Goal: Task Accomplishment & Management: Manage account settings

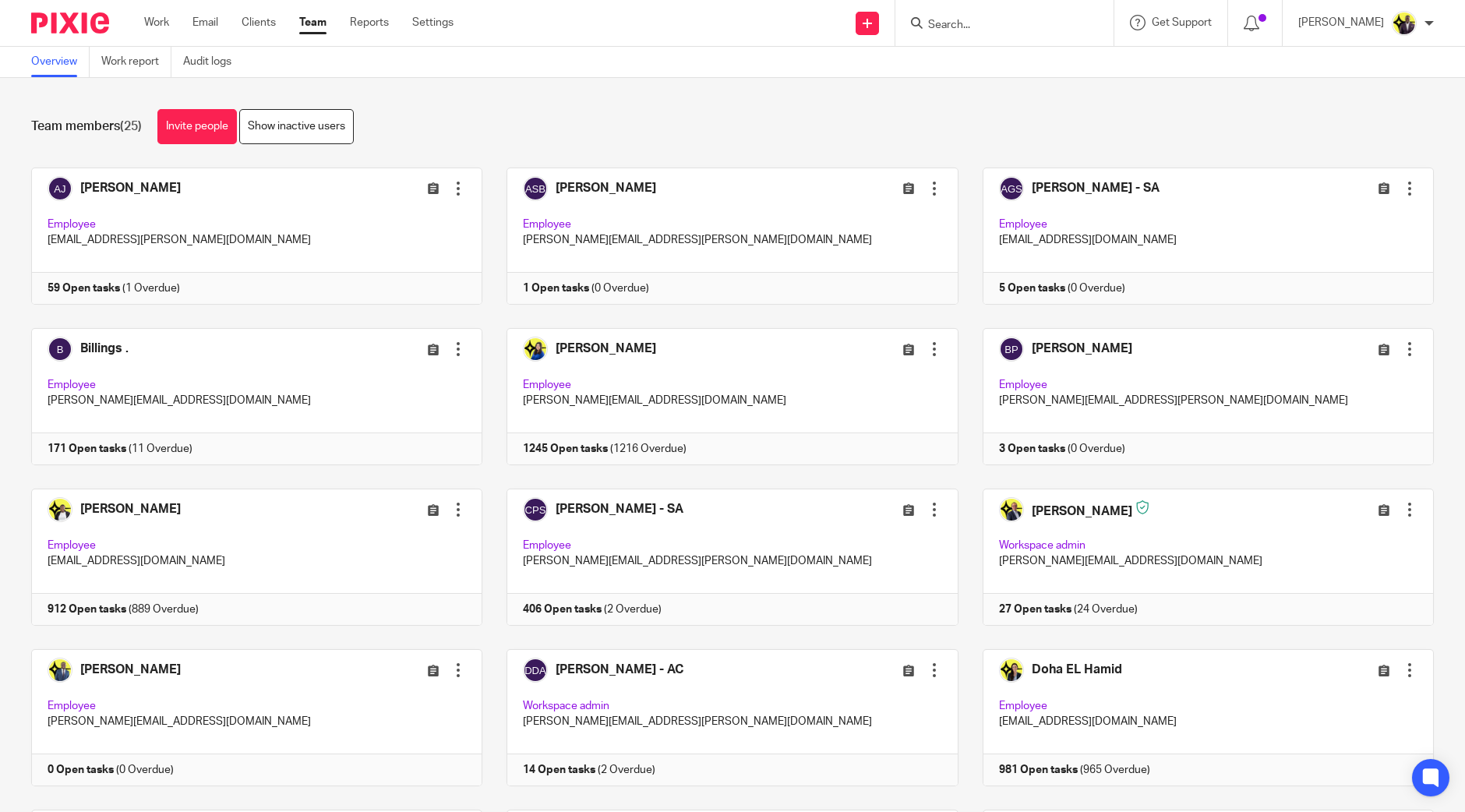
click at [1011, 33] on form at bounding box center [1009, 23] width 166 height 20
click at [1018, 25] on input "Search" at bounding box center [996, 26] width 140 height 14
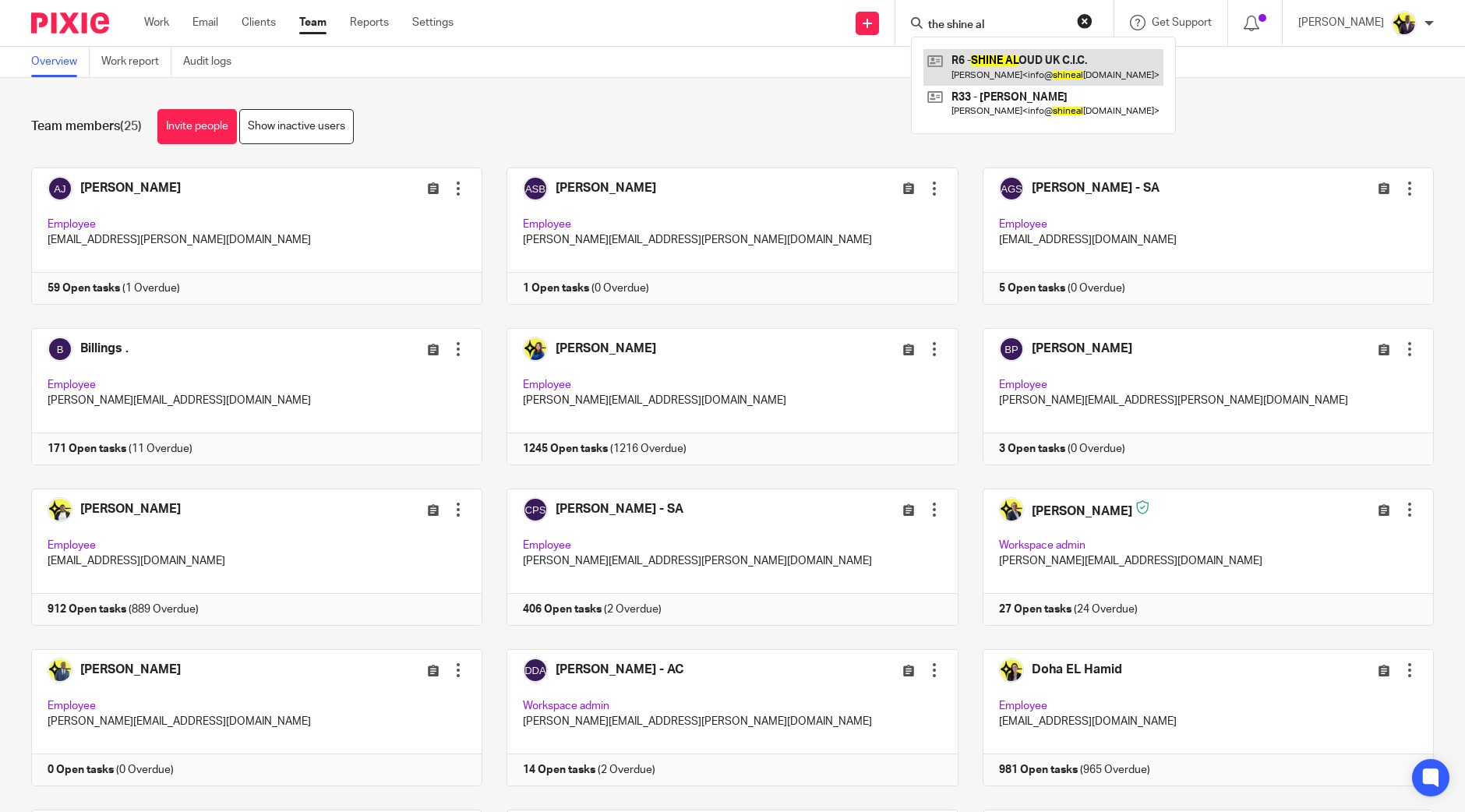
type input "the shine al"
click at [878, 115] on div "Team members (25) Invite people Show inactive users" at bounding box center [732, 127] width 1403 height 35
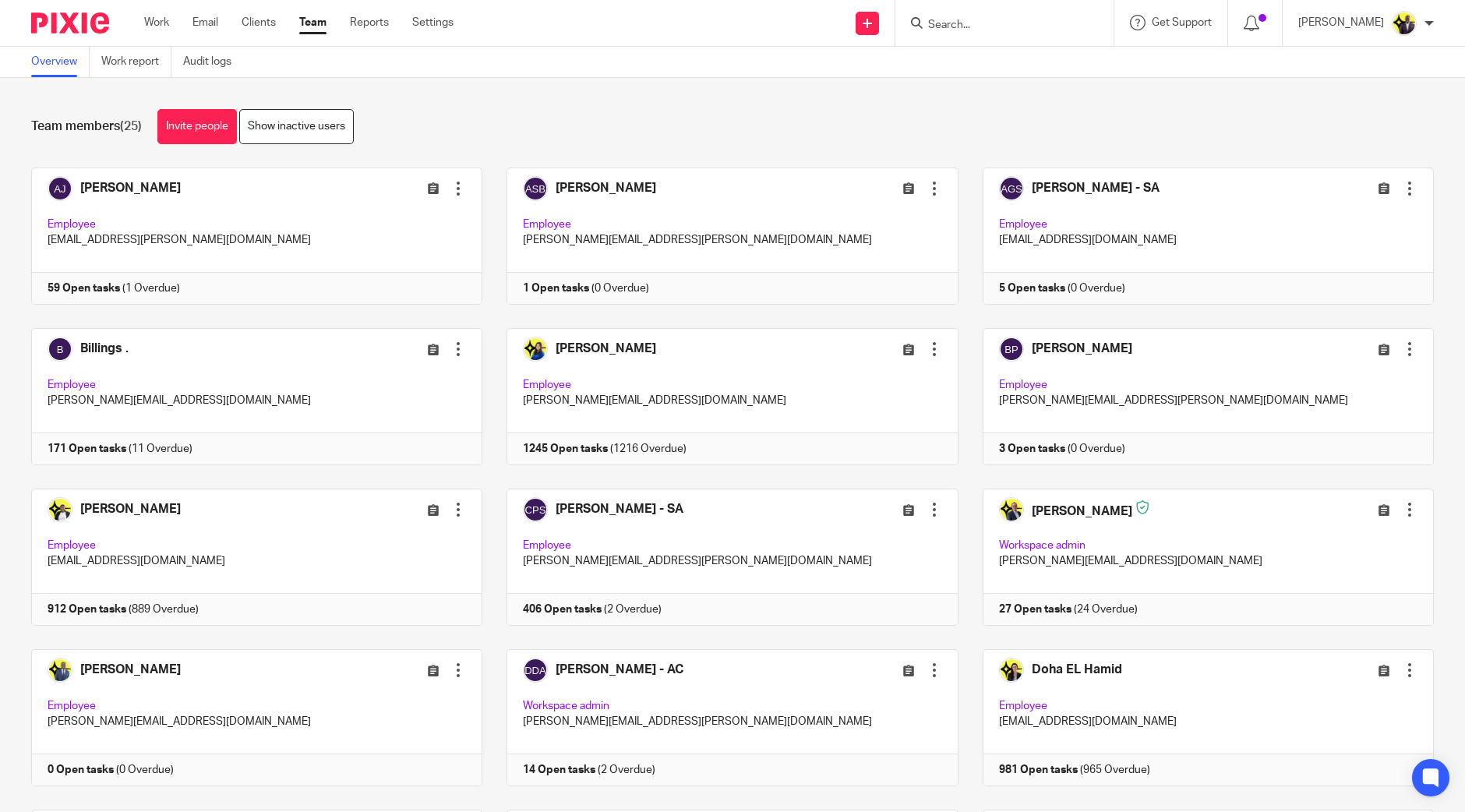
click at [1042, 19] on input "Search" at bounding box center [996, 26] width 140 height 14
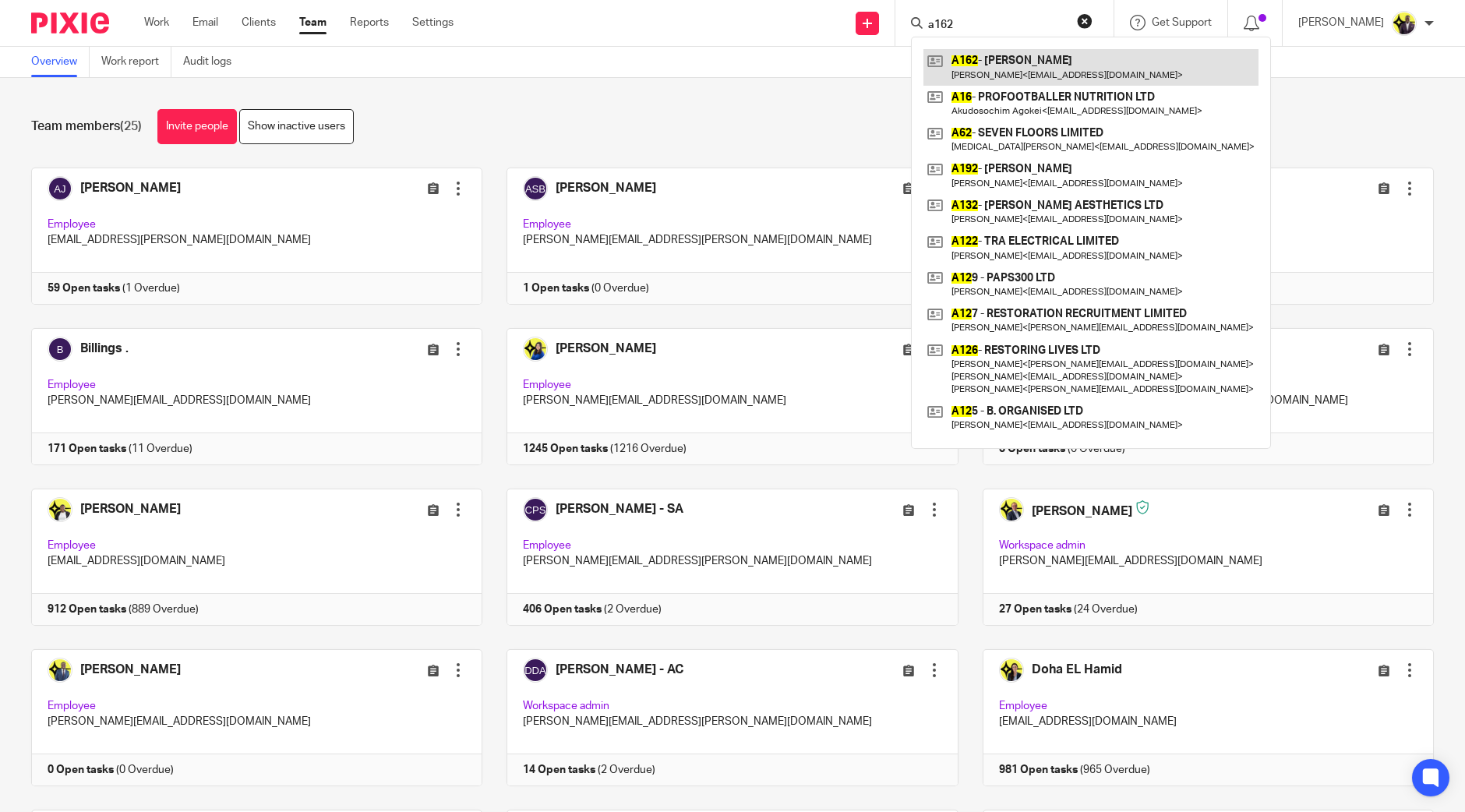
type input "a162"
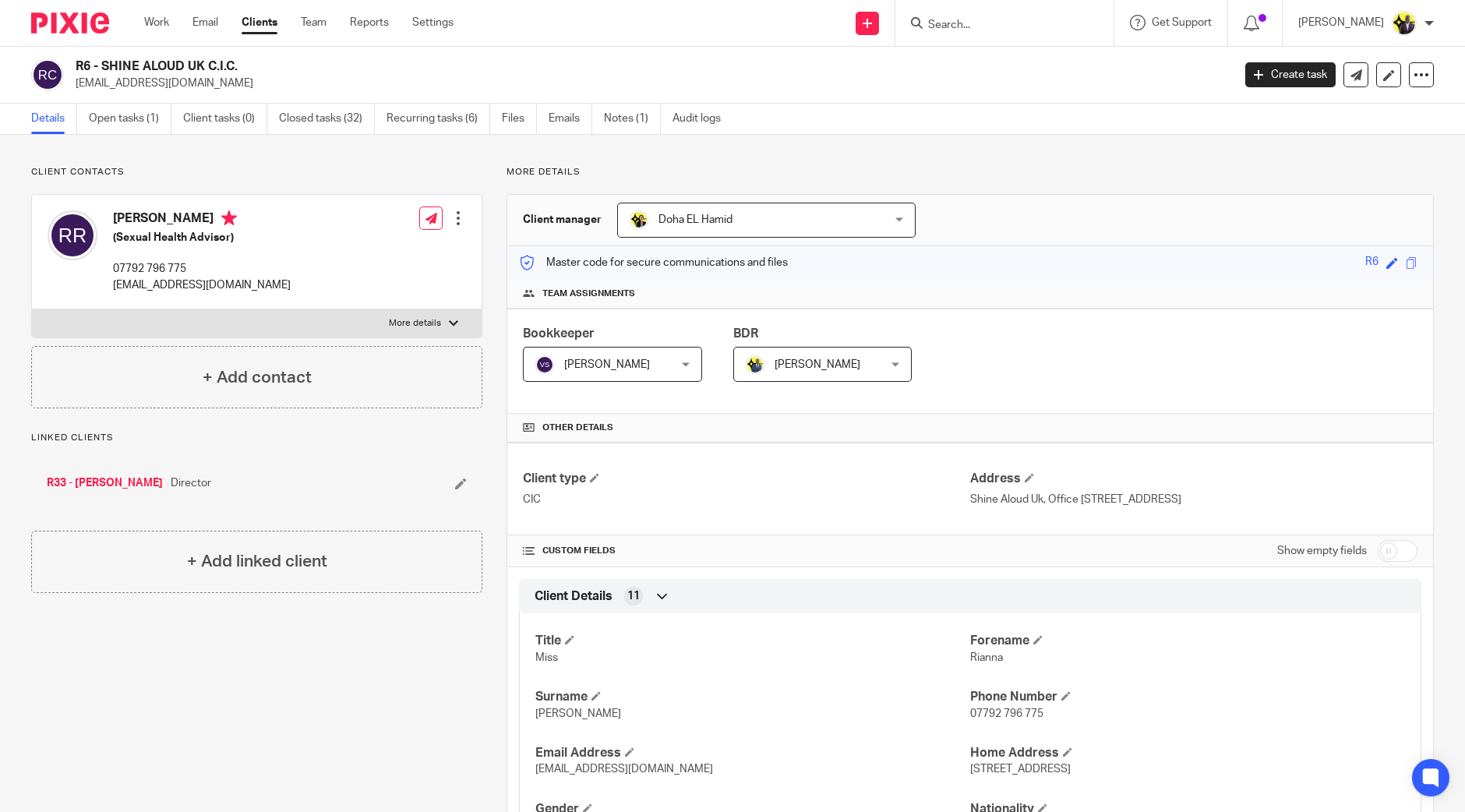
drag, startPoint x: 137, startPoint y: 56, endPoint x: 248, endPoint y: 72, distance: 112.1
click at [248, 72] on div "R6 - SHINE ALOUD UK C.I.C. info@shinealoud.co.uk Create task Update from Compan…" at bounding box center [732, 75] width 1465 height 57
click at [639, 118] on link "Notes (1)" at bounding box center [632, 118] width 57 height 31
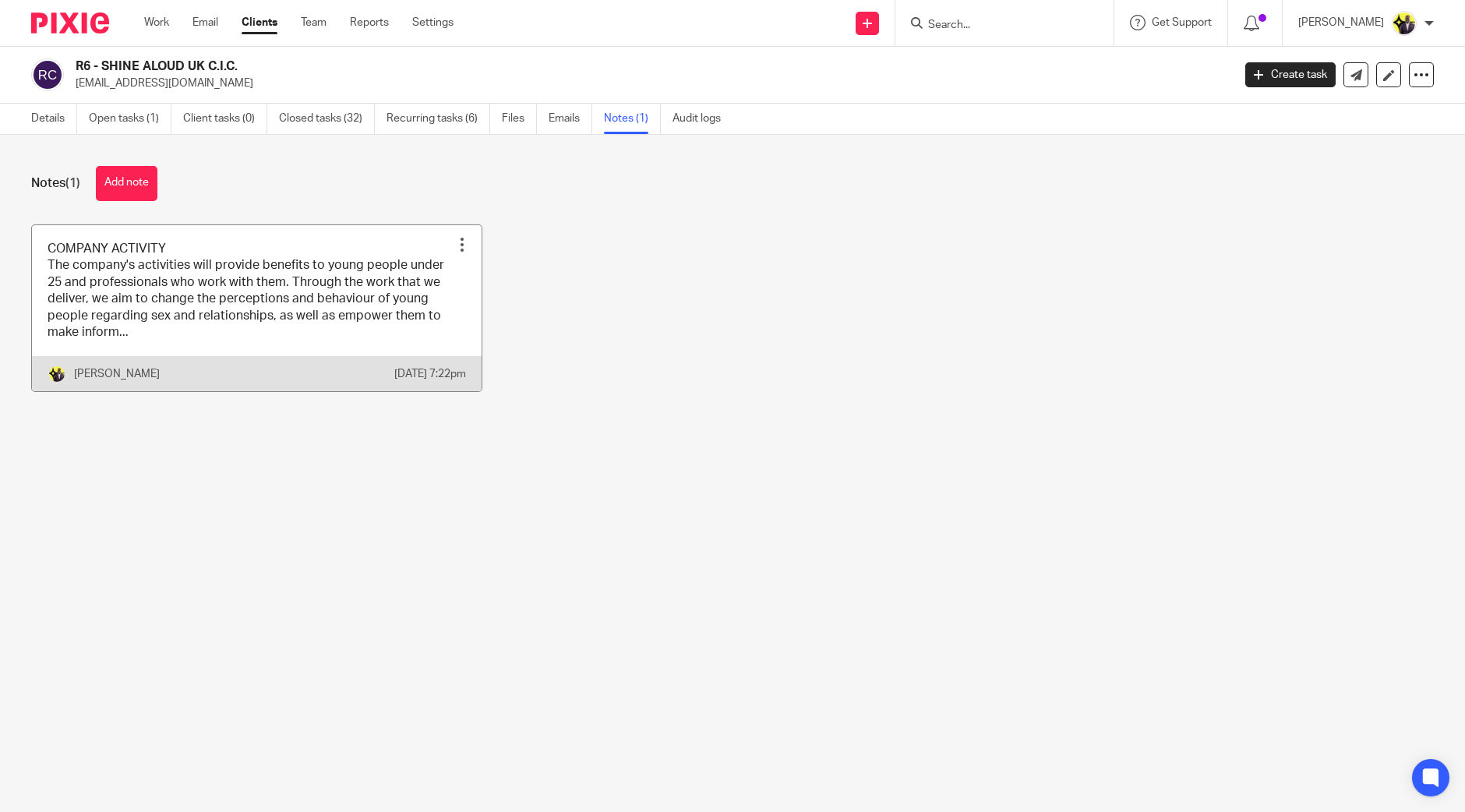
click at [148, 297] on link at bounding box center [257, 308] width 450 height 167
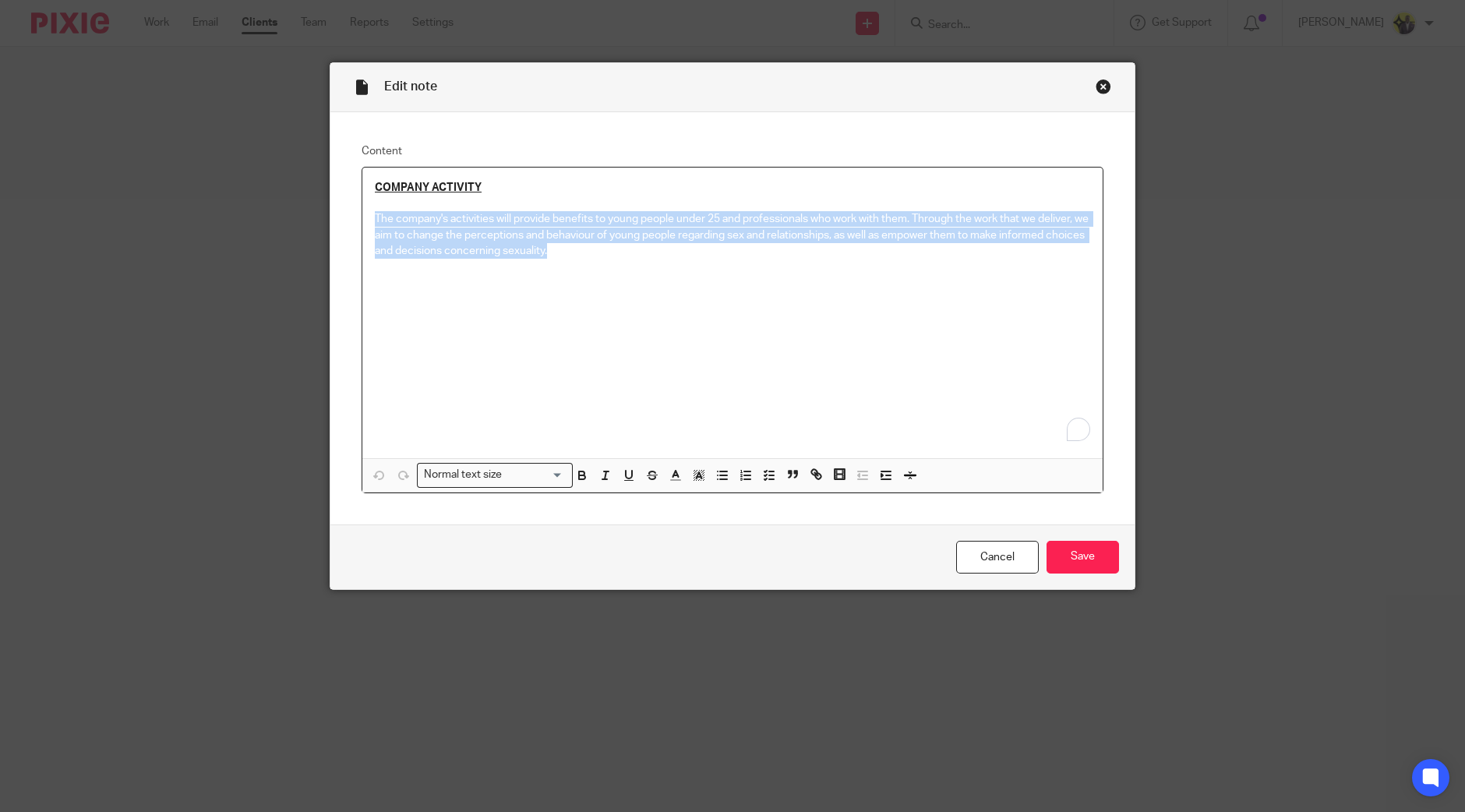
drag, startPoint x: 0, startPoint y: 0, endPoint x: 366, endPoint y: 222, distance: 428.1
click at [366, 222] on div "COMPANY ACTIVITY The company's activities will provide benefits to young people…" at bounding box center [732, 312] width 740 height 291
click at [599, 266] on div "COMPANY ACTIVITY The company's activities will provide benefits to young people…" at bounding box center [732, 312] width 740 height 291
drag, startPoint x: 599, startPoint y: 254, endPoint x: 365, endPoint y: 213, distance: 237.6
click at [355, 226] on div "Edit note Content COMPANY ACTIVITY The company's activities will provide benefi…" at bounding box center [732, 326] width 805 height 528
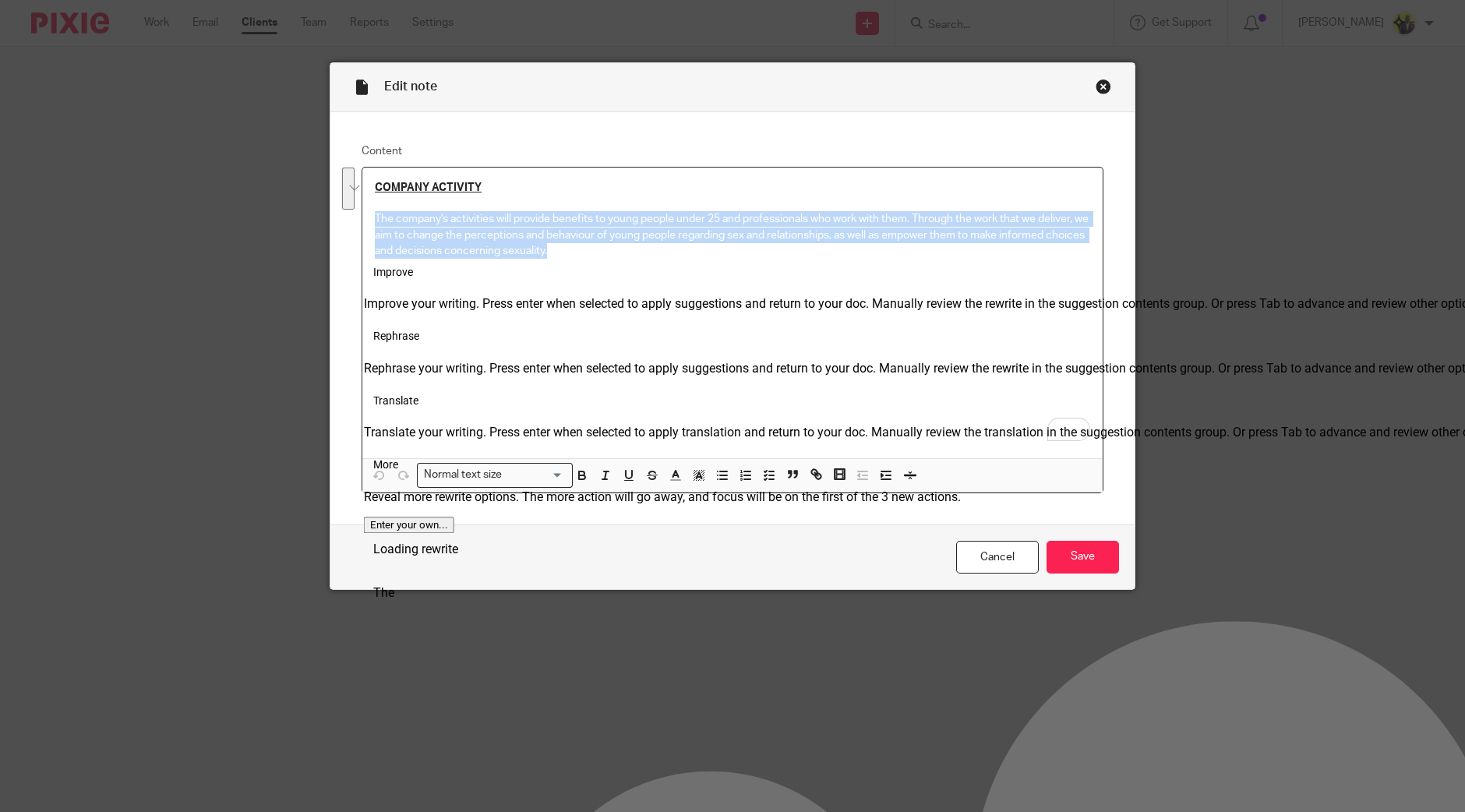
click at [609, 249] on p "The company's activities will provide benefits to young people under 25 and pro…" at bounding box center [732, 234] width 715 height 47
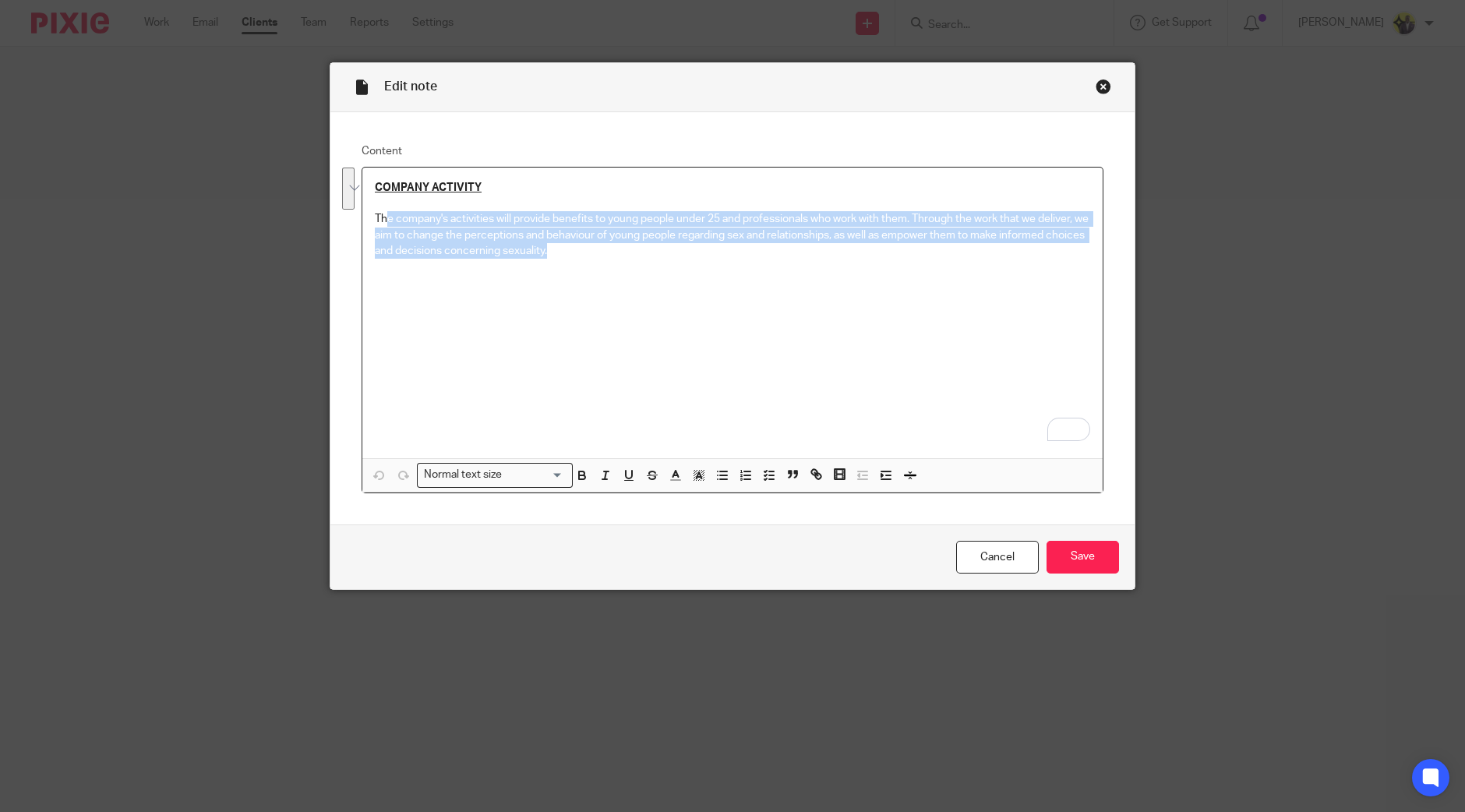
drag, startPoint x: 596, startPoint y: 252, endPoint x: 378, endPoint y: 223, distance: 219.9
click at [378, 223] on p "The company's activities will provide benefits to young people under 25 and pro…" at bounding box center [732, 234] width 715 height 47
click at [599, 247] on p "The company's activities will provide benefits to young people under 25 and pro…" at bounding box center [732, 234] width 715 height 47
drag, startPoint x: 597, startPoint y: 257, endPoint x: 370, endPoint y: 215, distance: 230.9
click at [375, 215] on p "The company's activities will provide benefits to young people under 25 and pro…" at bounding box center [732, 234] width 715 height 47
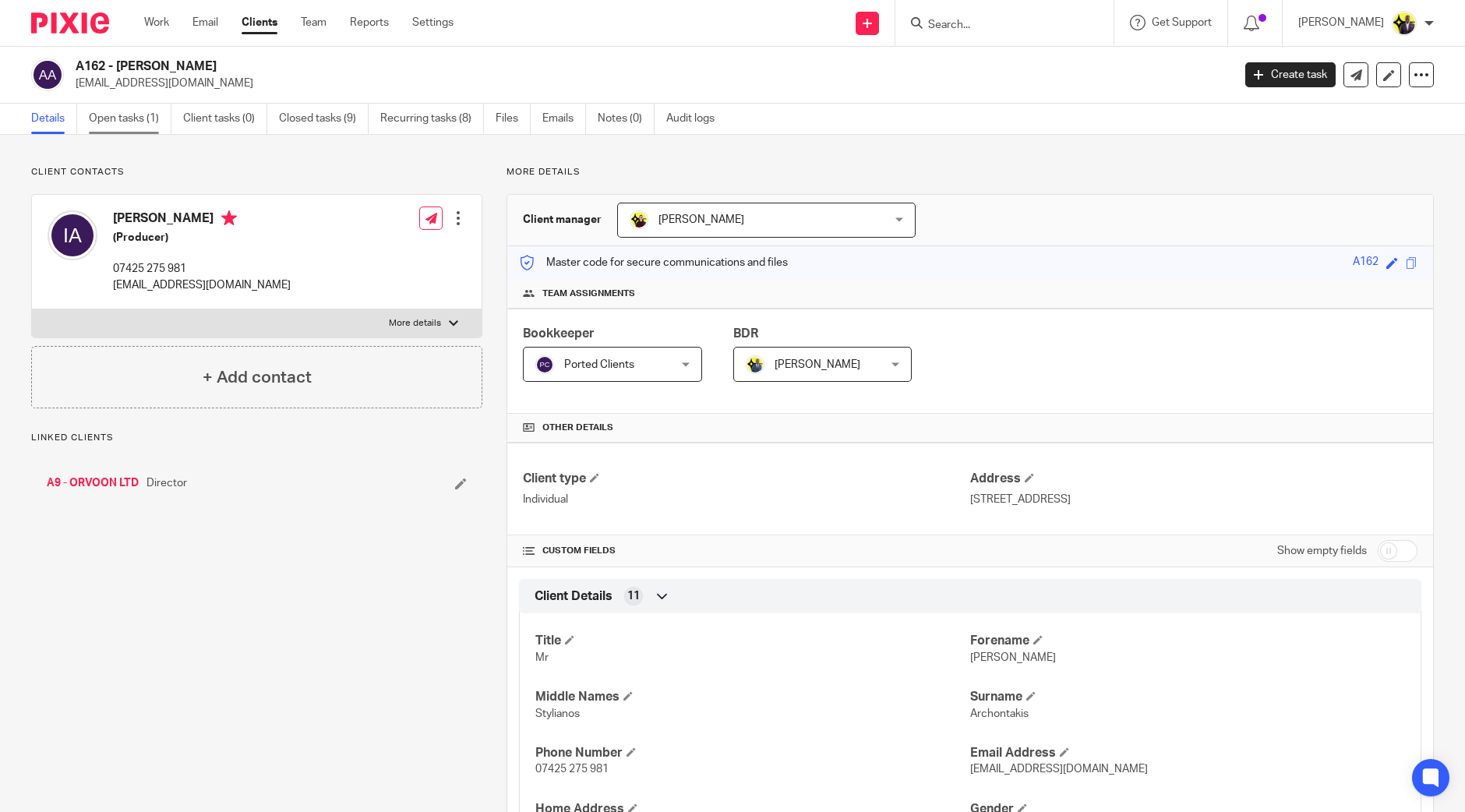
click at [112, 117] on link "Open tasks (1)" at bounding box center [130, 118] width 83 height 31
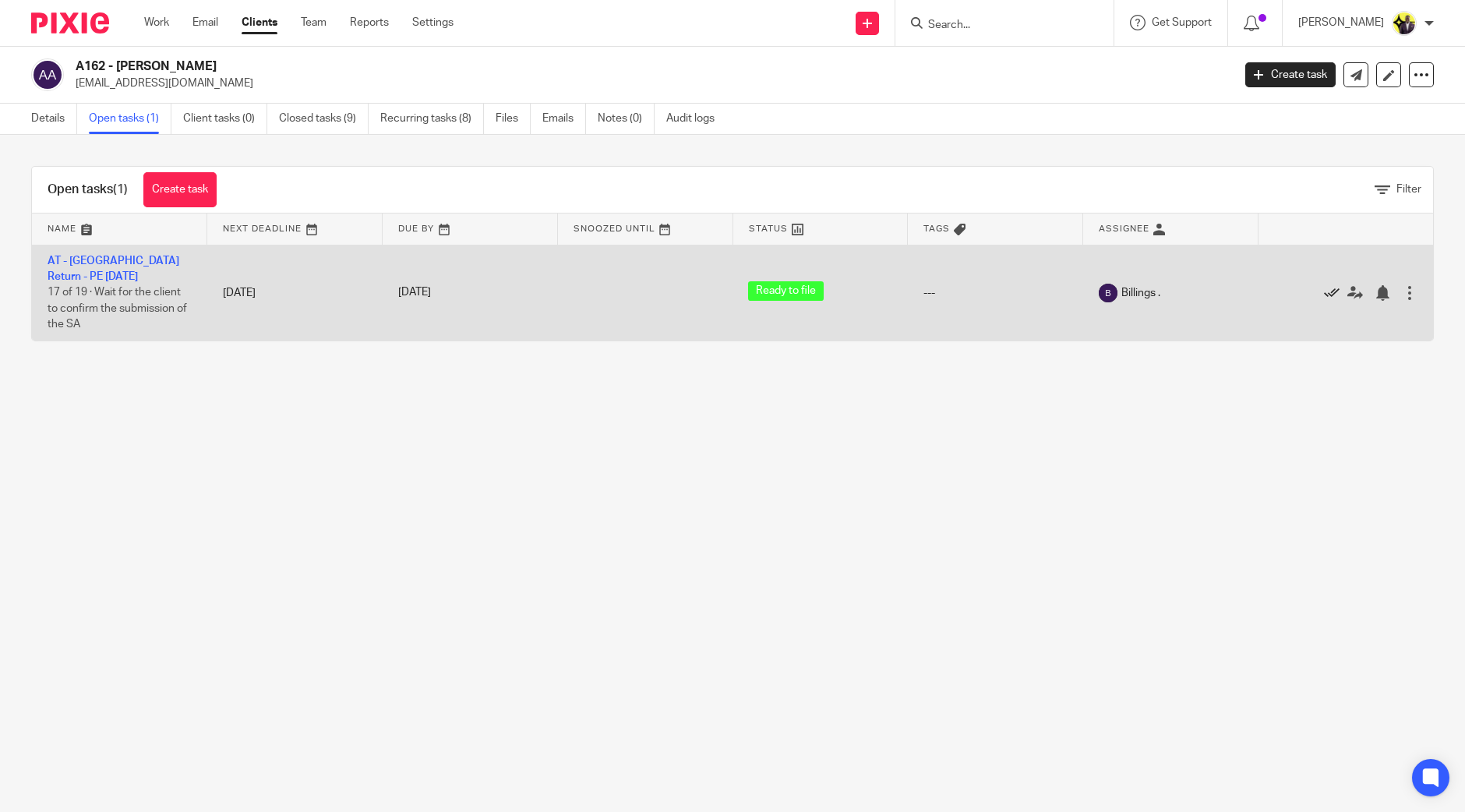
click at [1324, 294] on icon at bounding box center [1332, 292] width 16 height 16
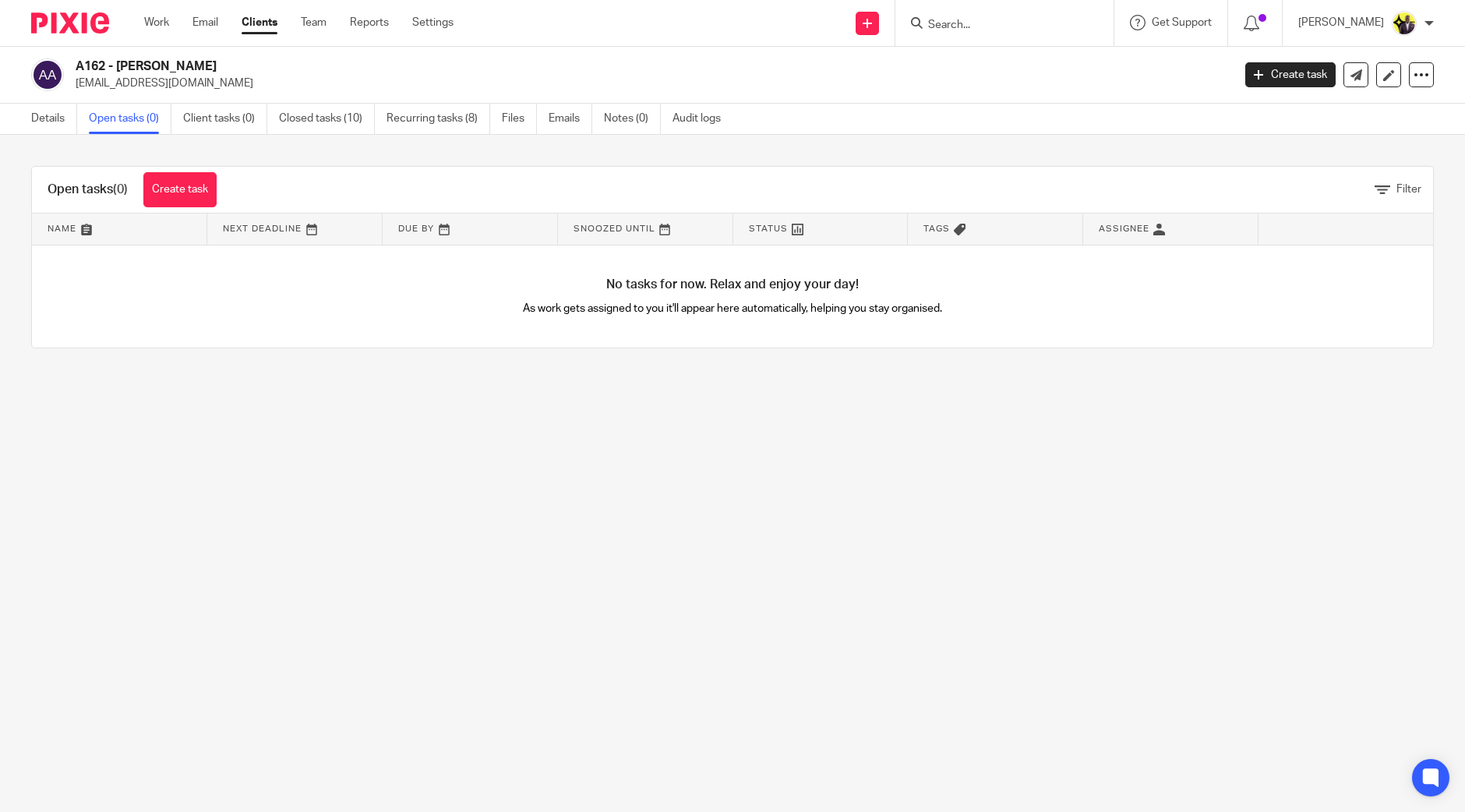
drag, startPoint x: 0, startPoint y: 0, endPoint x: 997, endPoint y: 24, distance: 997.3
click at [997, 24] on input "Search" at bounding box center [996, 26] width 140 height 14
type input "t34"
click at [1080, 57] on link at bounding box center [1062, 66] width 277 height 36
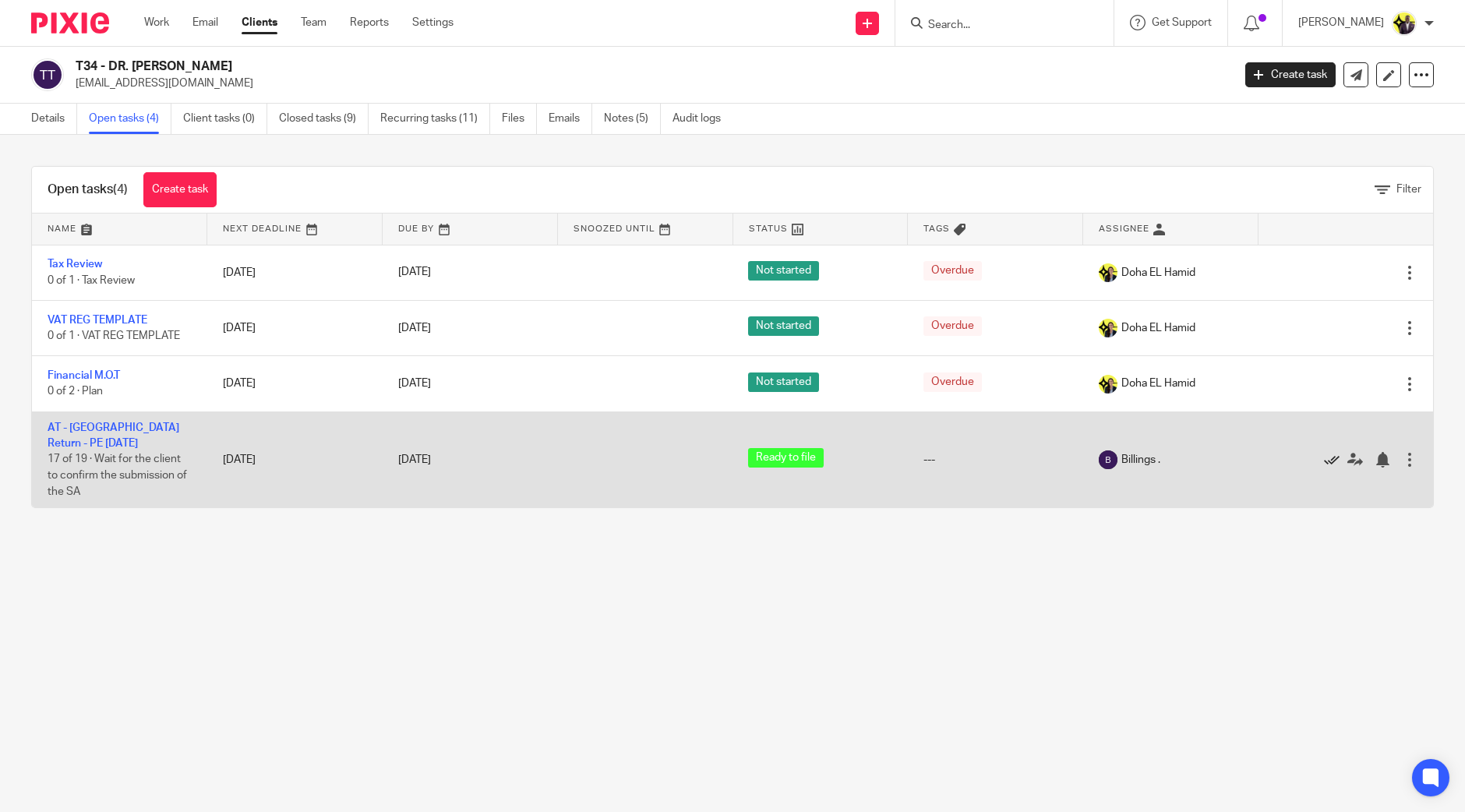
click at [1324, 455] on icon at bounding box center [1332, 459] width 16 height 16
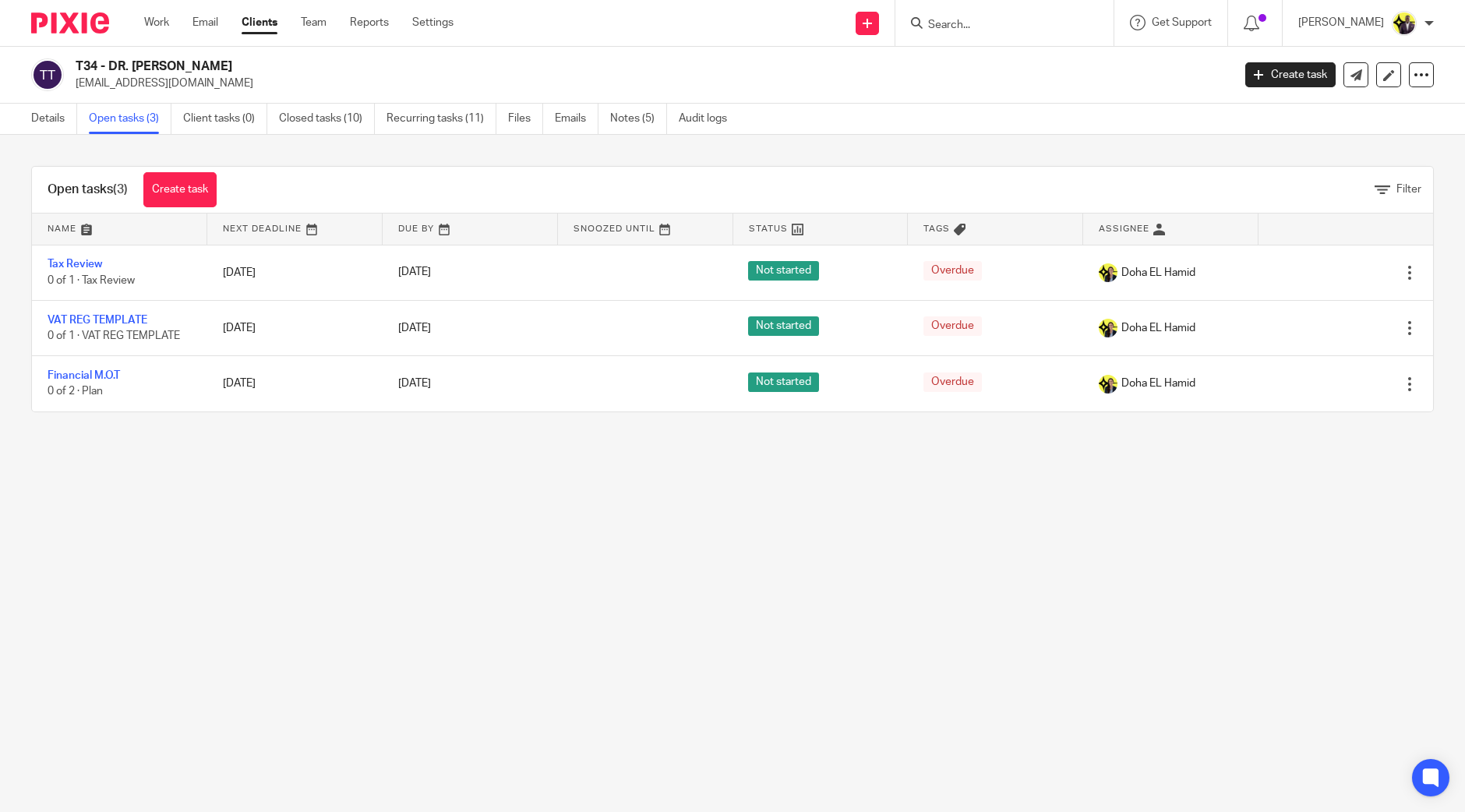
click at [997, 28] on input "Search" at bounding box center [996, 26] width 140 height 14
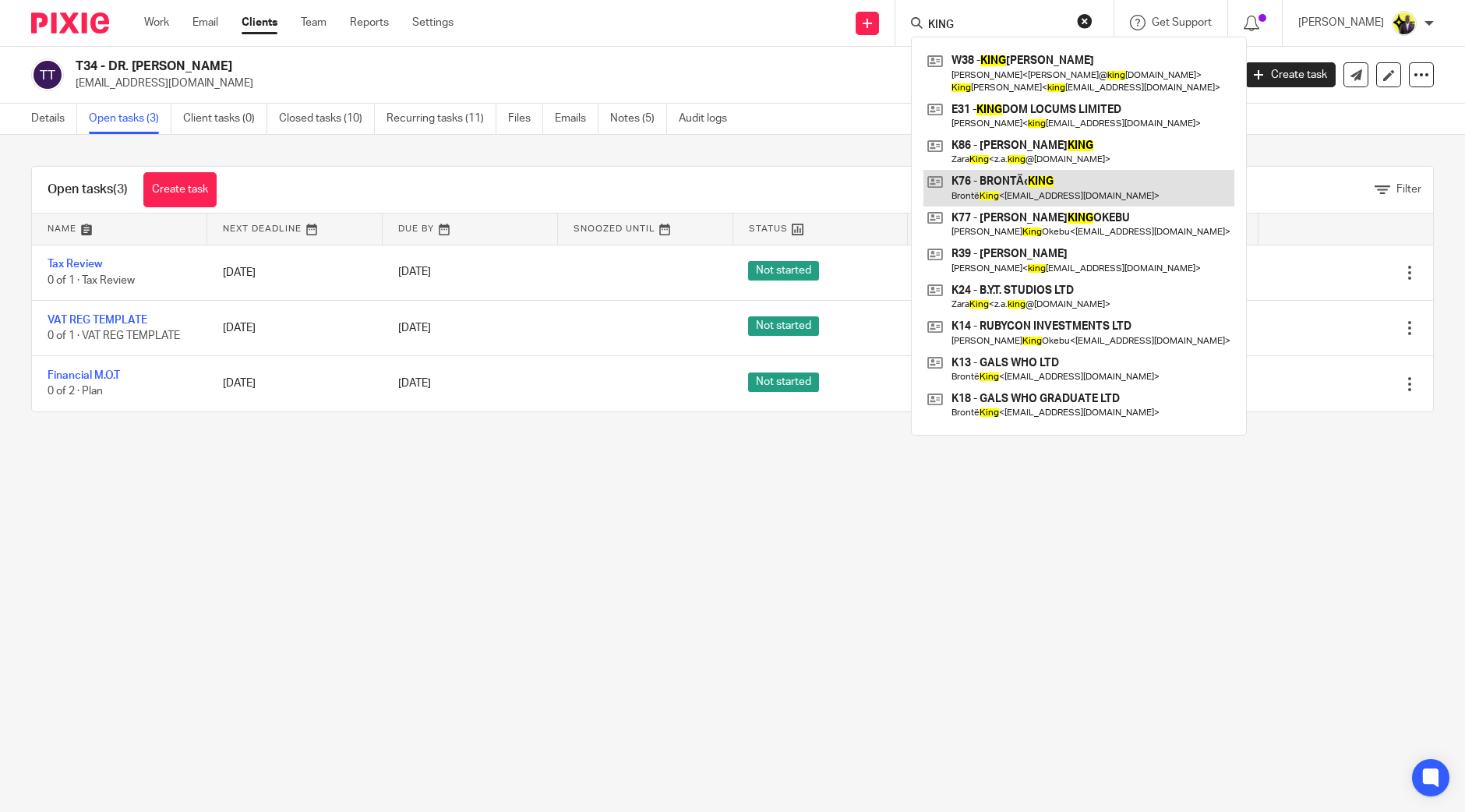
type input "KING"
click at [1056, 191] on link at bounding box center [1079, 187] width 311 height 36
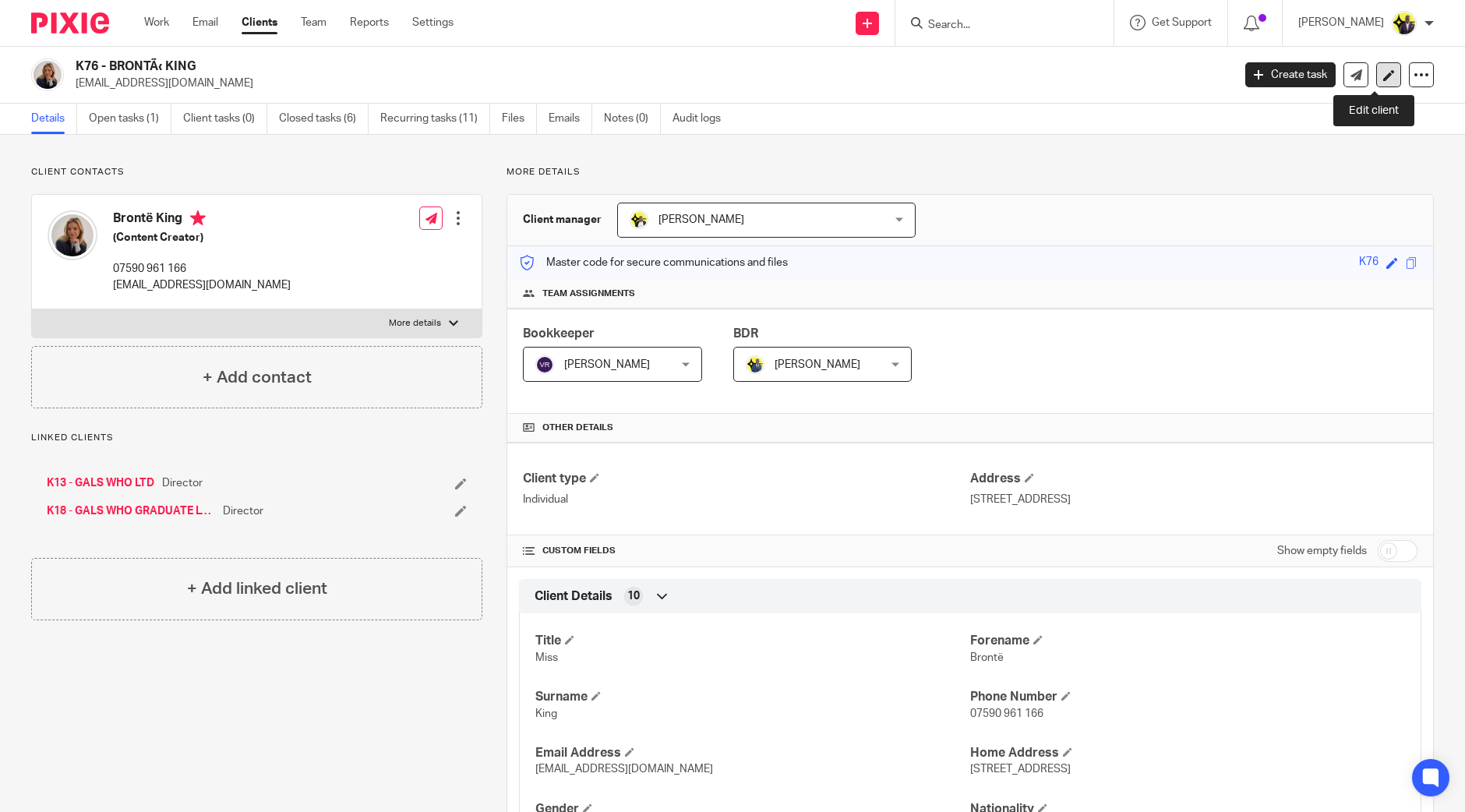
click at [1376, 84] on link at bounding box center [1389, 75] width 25 height 25
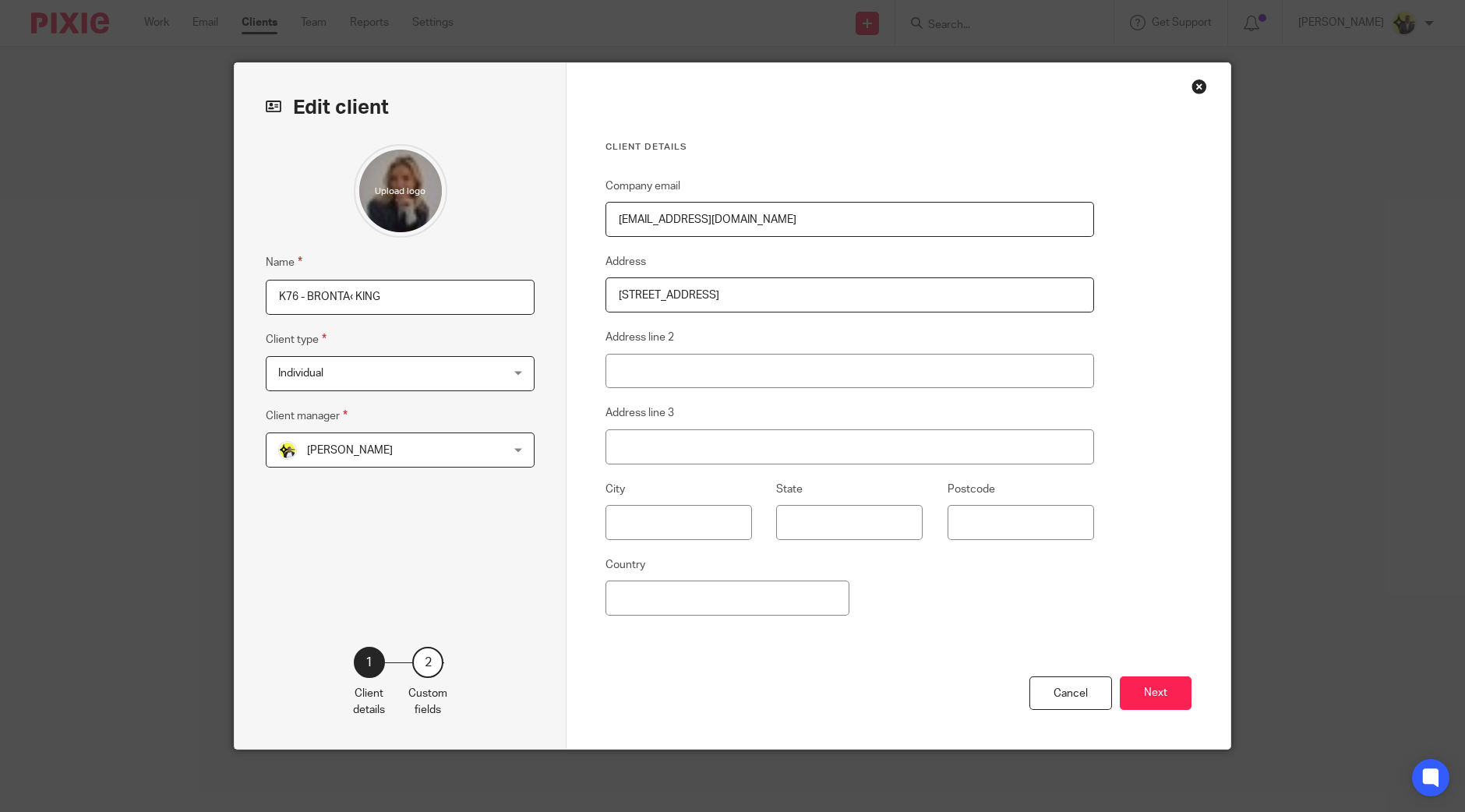
click at [332, 297] on input "K76 - BRONTÃ‹ KING" at bounding box center [400, 297] width 268 height 35
paste input "Ë"
type input "K76 - BRONTË KING"
click at [1140, 685] on button "Next" at bounding box center [1156, 693] width 72 height 33
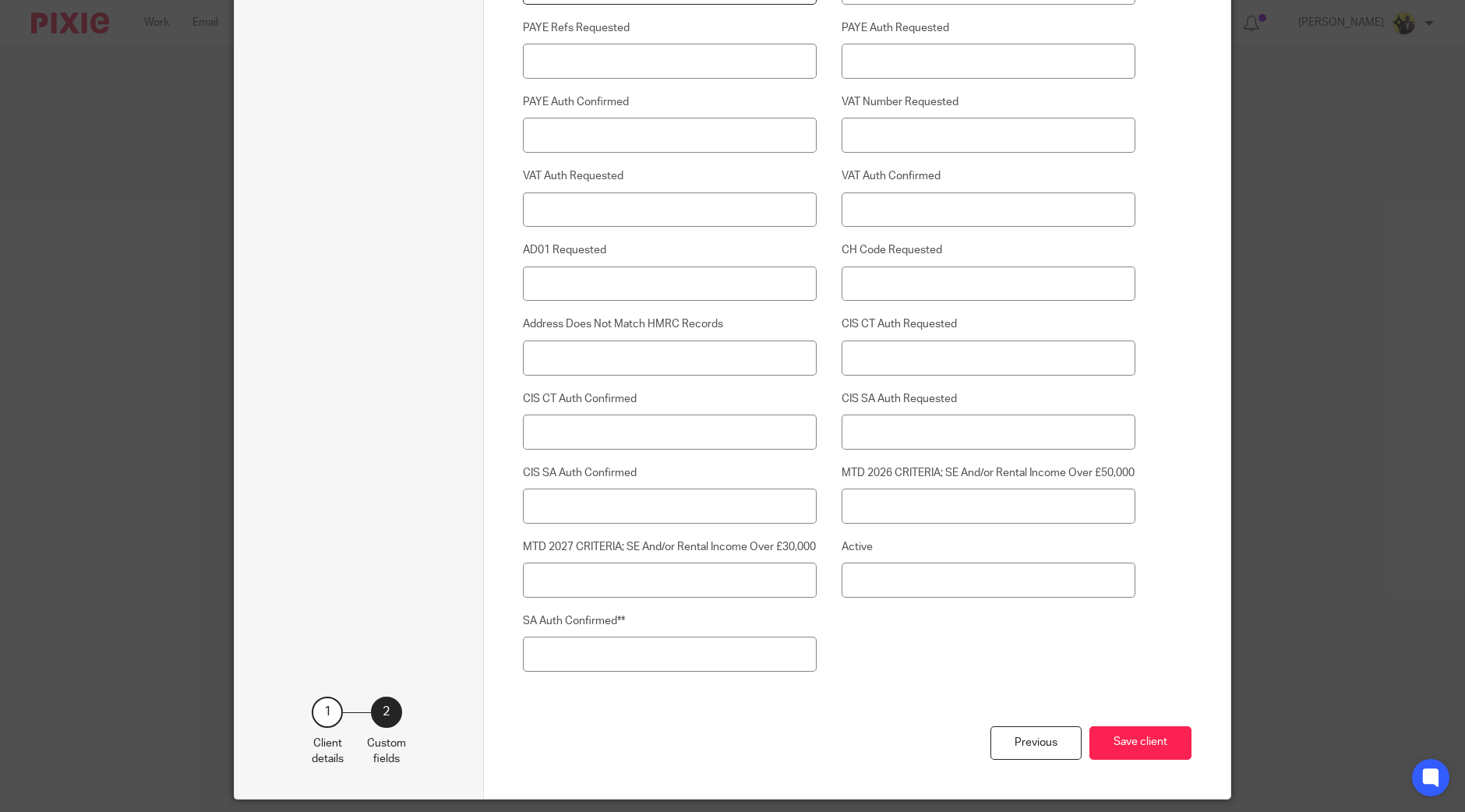
scroll to position [3944, 0]
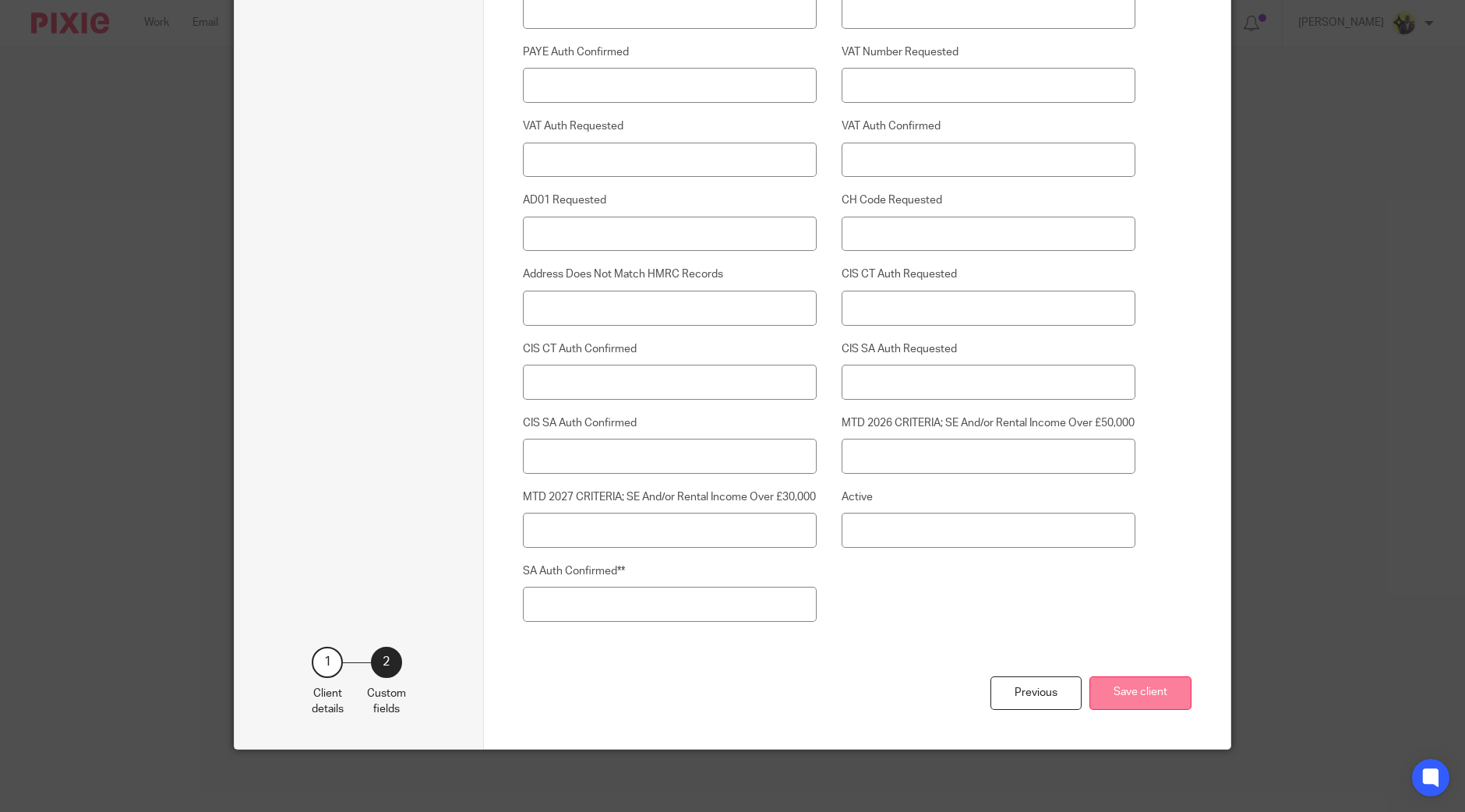
click at [1134, 686] on button "Save client" at bounding box center [1140, 693] width 102 height 33
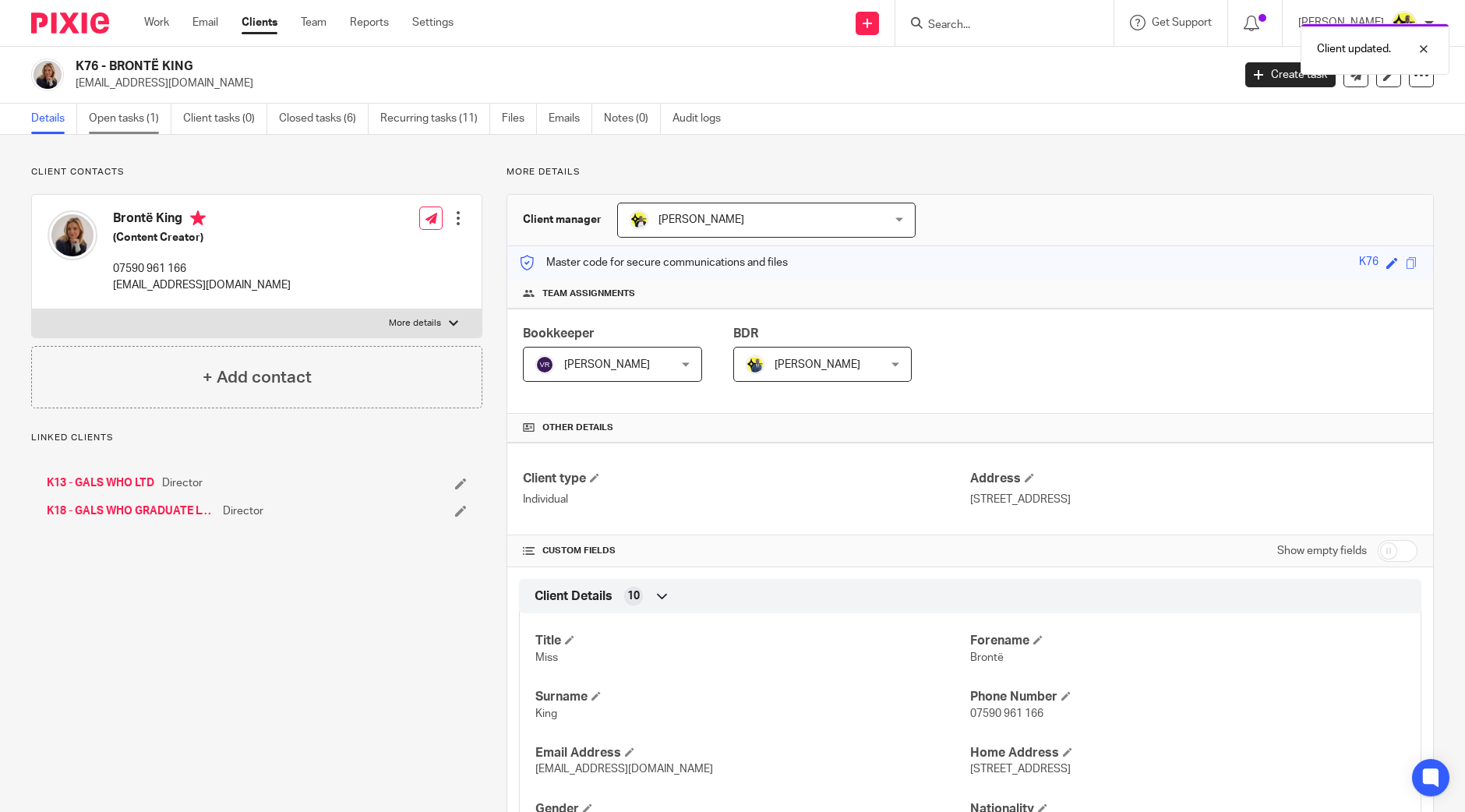
click at [123, 116] on link "Open tasks (1)" at bounding box center [130, 118] width 83 height 31
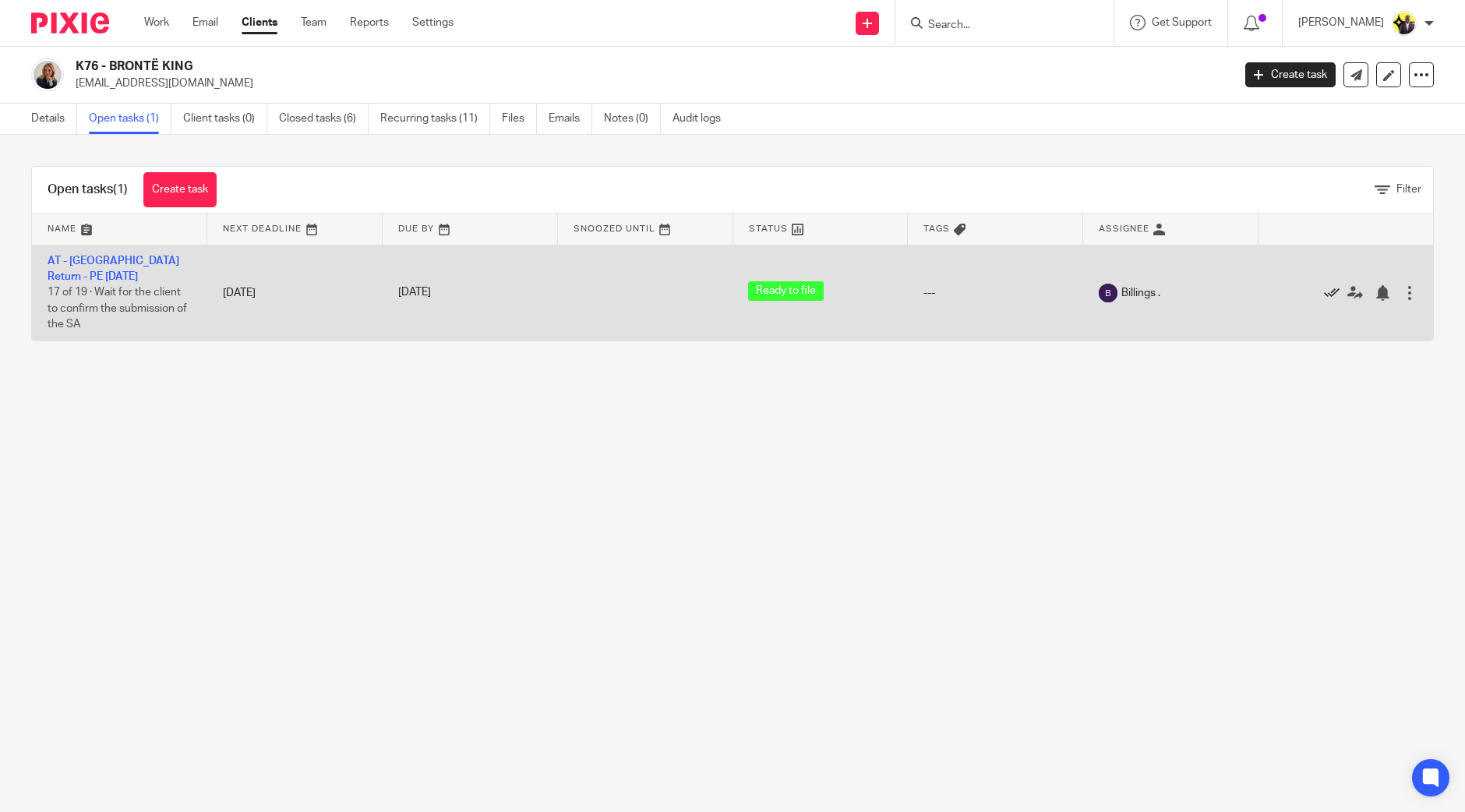
click at [1324, 292] on icon at bounding box center [1332, 292] width 16 height 16
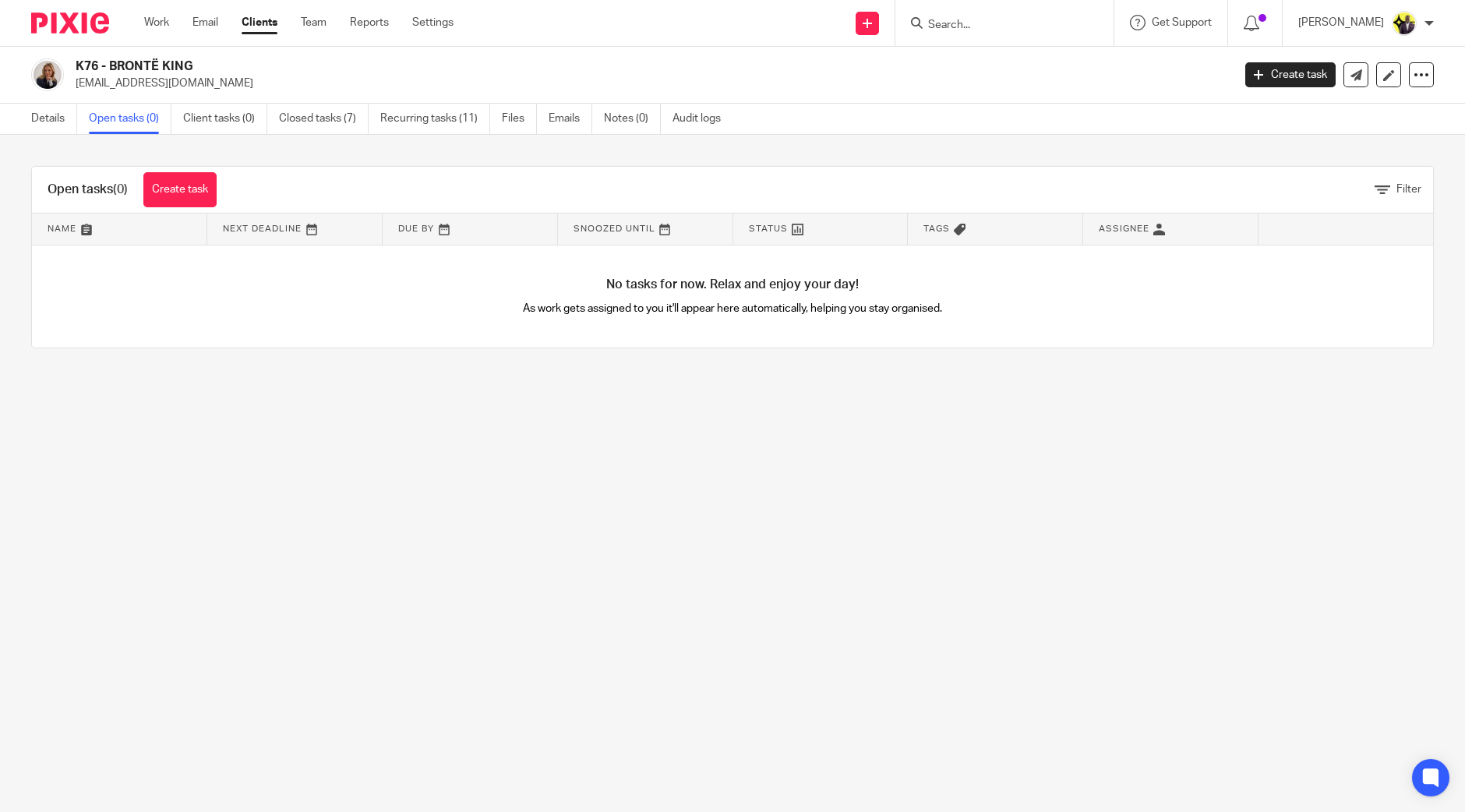
click at [1001, 19] on input "Search" at bounding box center [996, 26] width 140 height 14
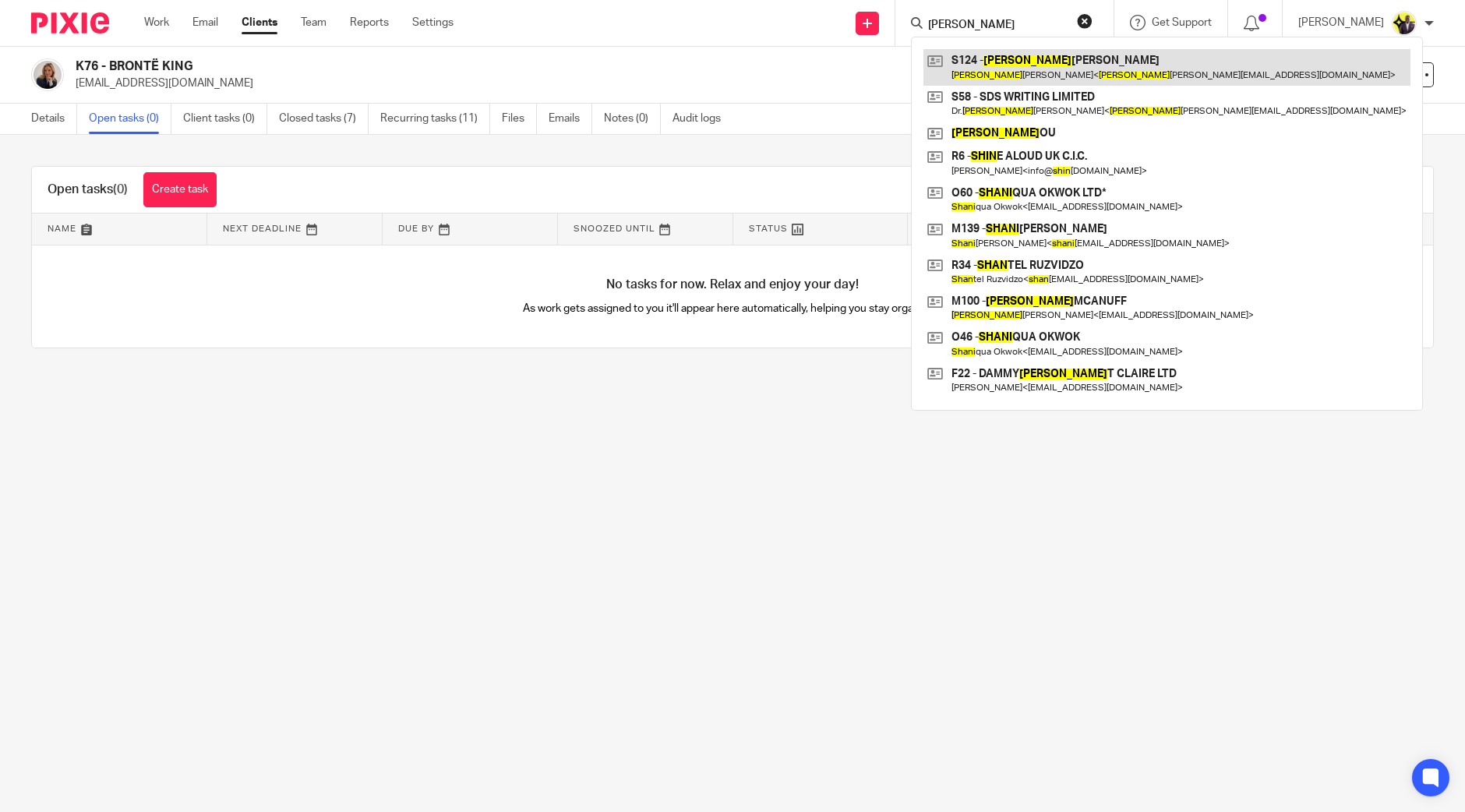
type input "SHAIN"
click at [1087, 68] on link at bounding box center [1168, 66] width 487 height 36
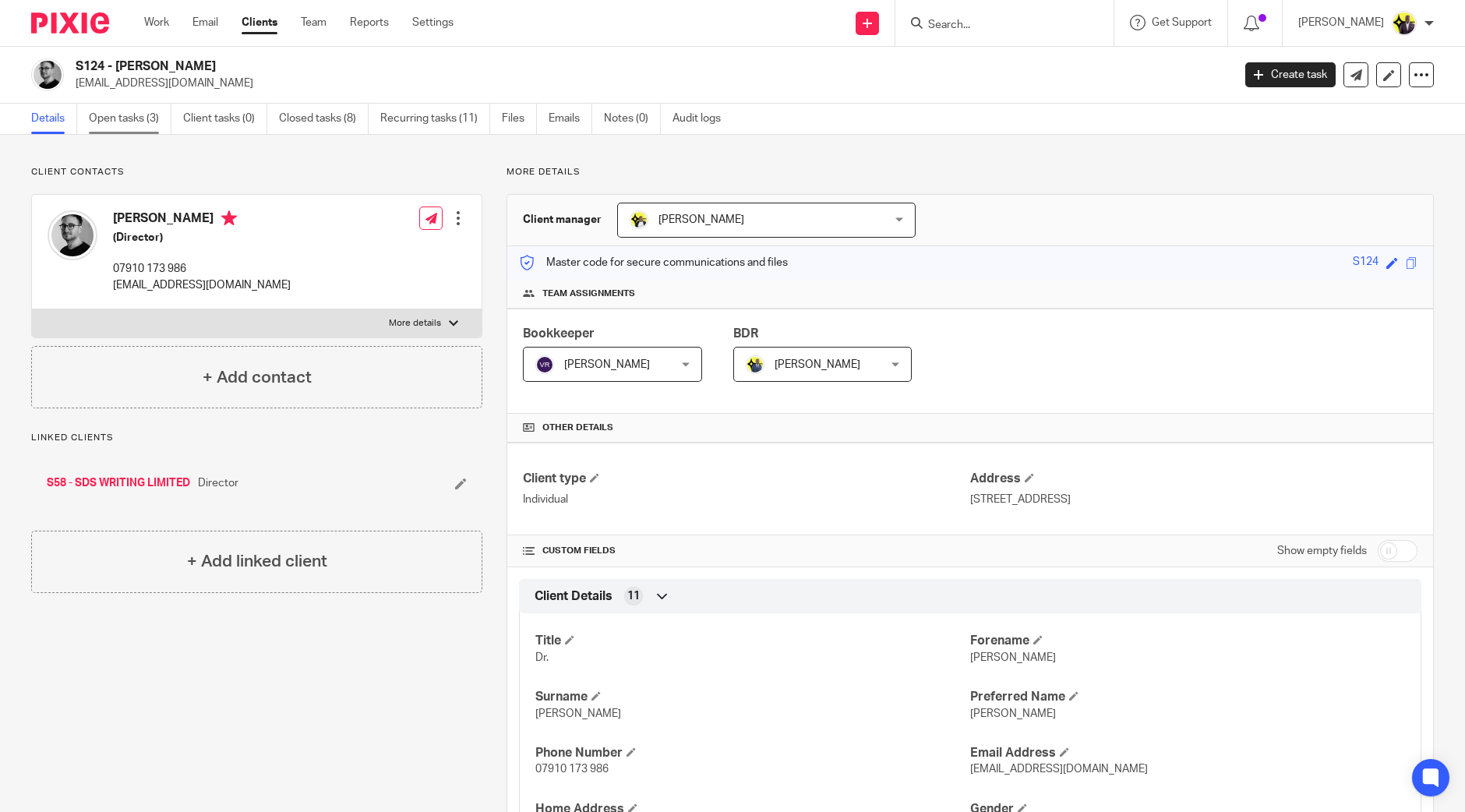
click at [148, 114] on link "Open tasks (3)" at bounding box center [130, 118] width 83 height 31
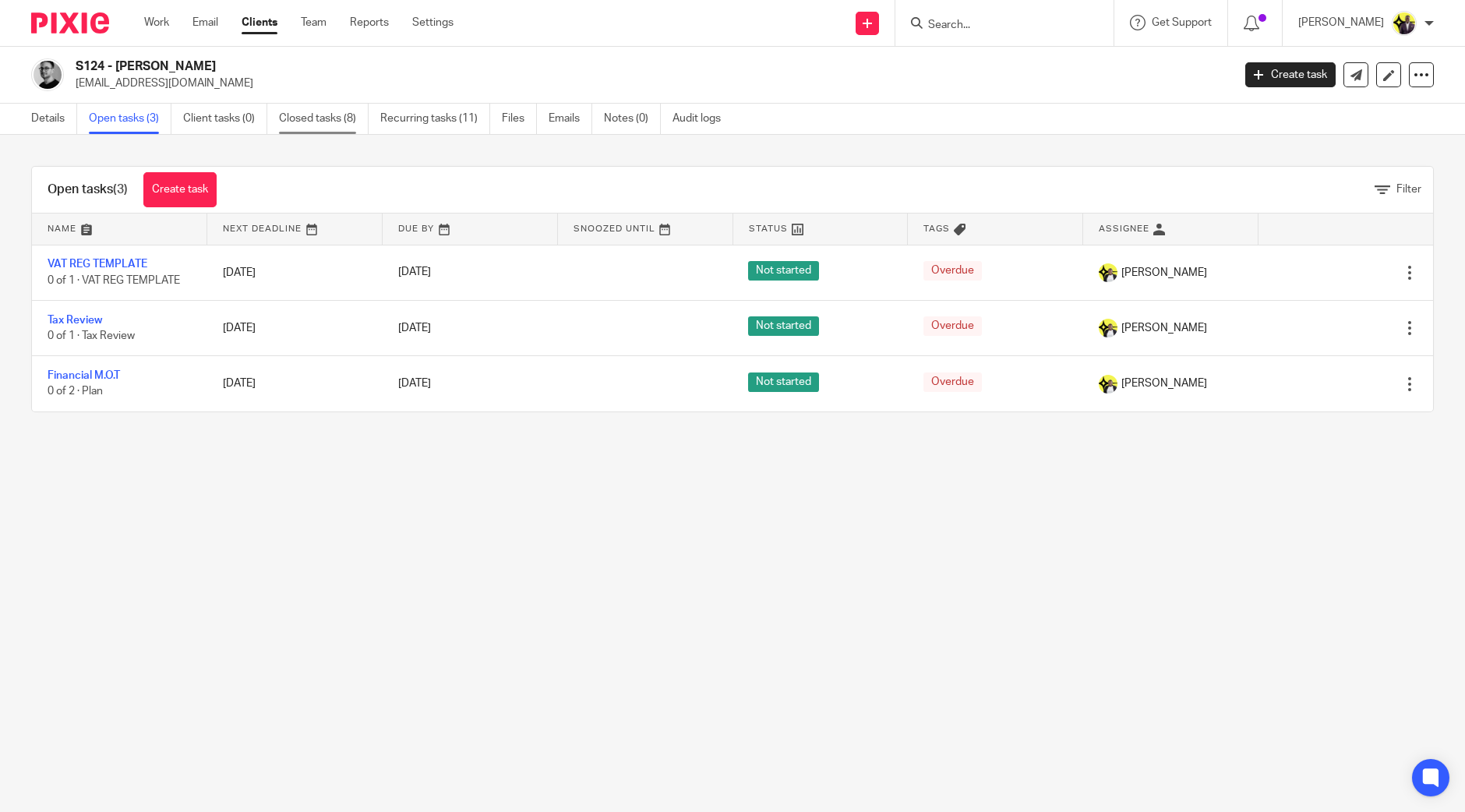
click at [332, 114] on link "Closed tasks (8)" at bounding box center [324, 118] width 89 height 31
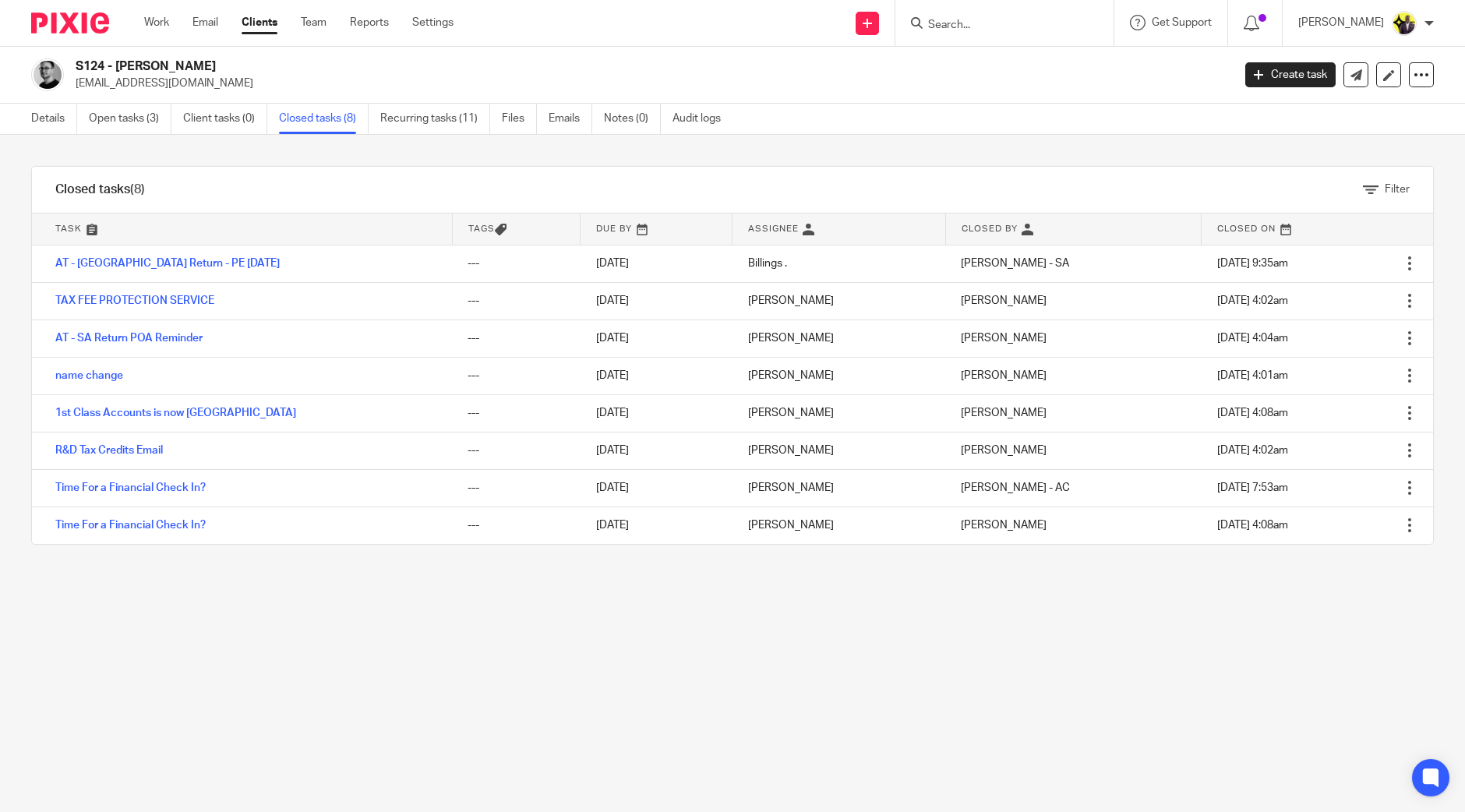
click at [1036, 25] on input "Search" at bounding box center [996, 26] width 140 height 14
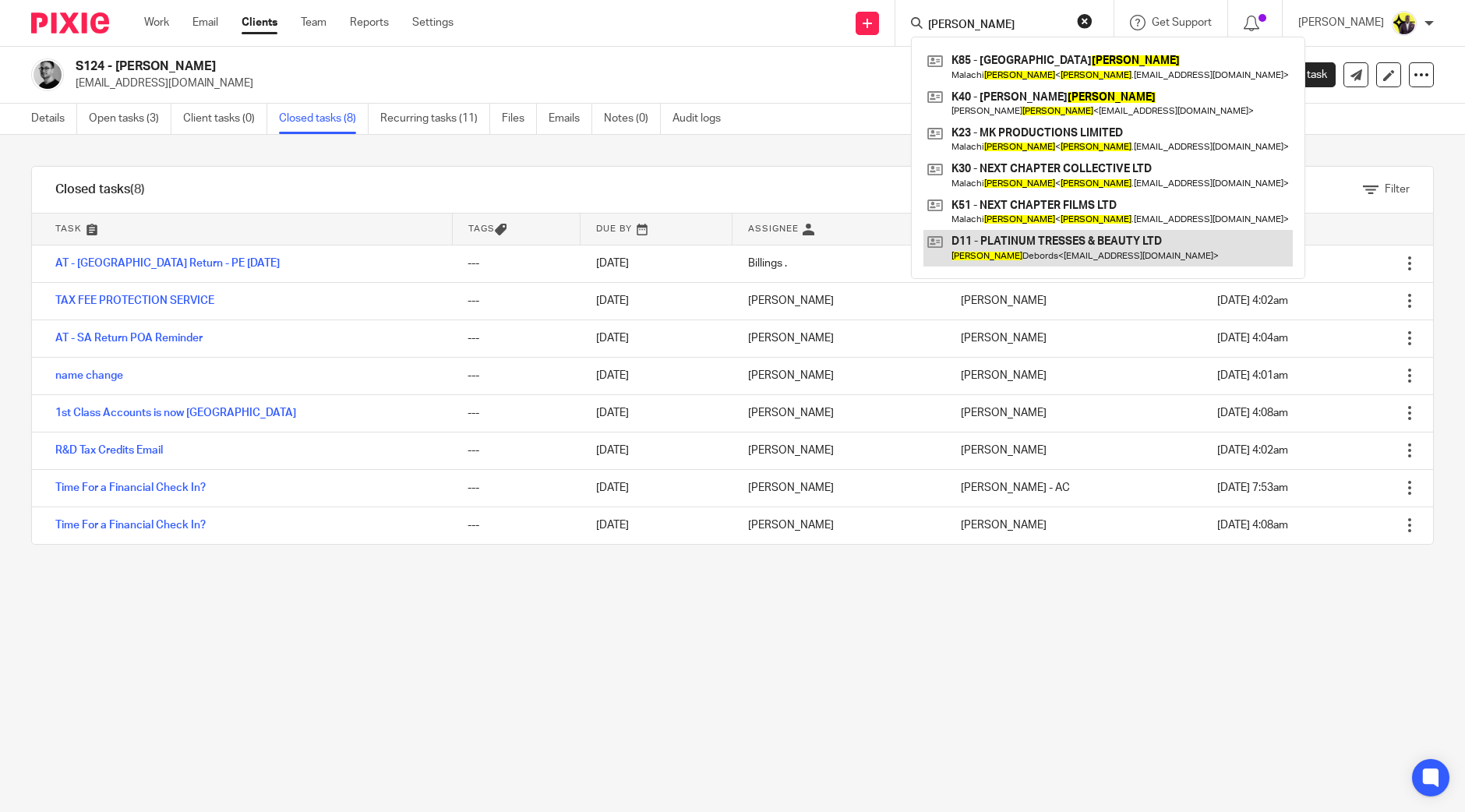
type input "kirby"
click at [1078, 254] on link at bounding box center [1109, 247] width 370 height 36
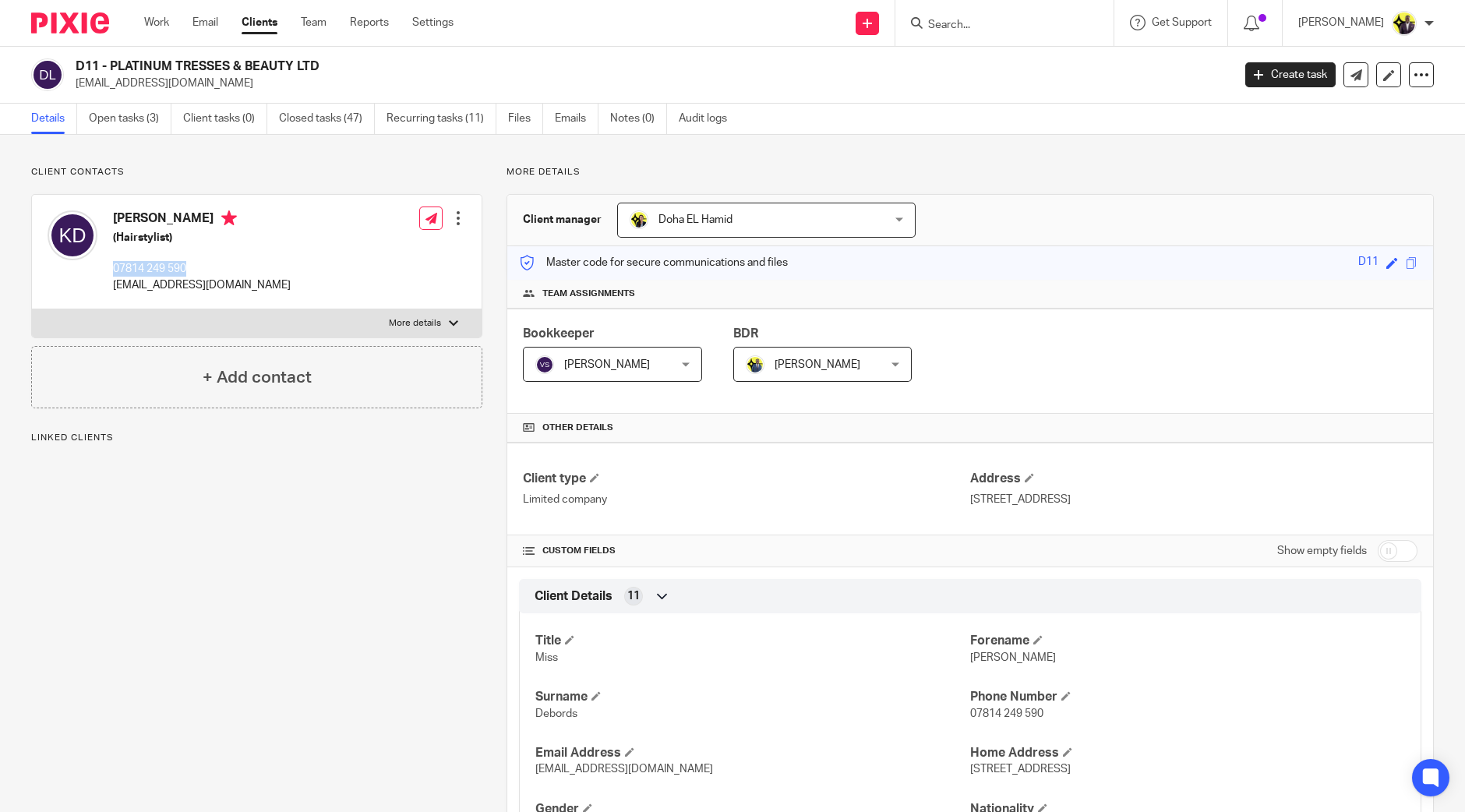
drag, startPoint x: 191, startPoint y: 260, endPoint x: 114, endPoint y: 265, distance: 77.2
click at [114, 265] on p "07814 249 590" at bounding box center [201, 268] width 177 height 16
copy p "07814 249 590"
click at [1032, 25] on input "Search" at bounding box center [996, 26] width 140 height 14
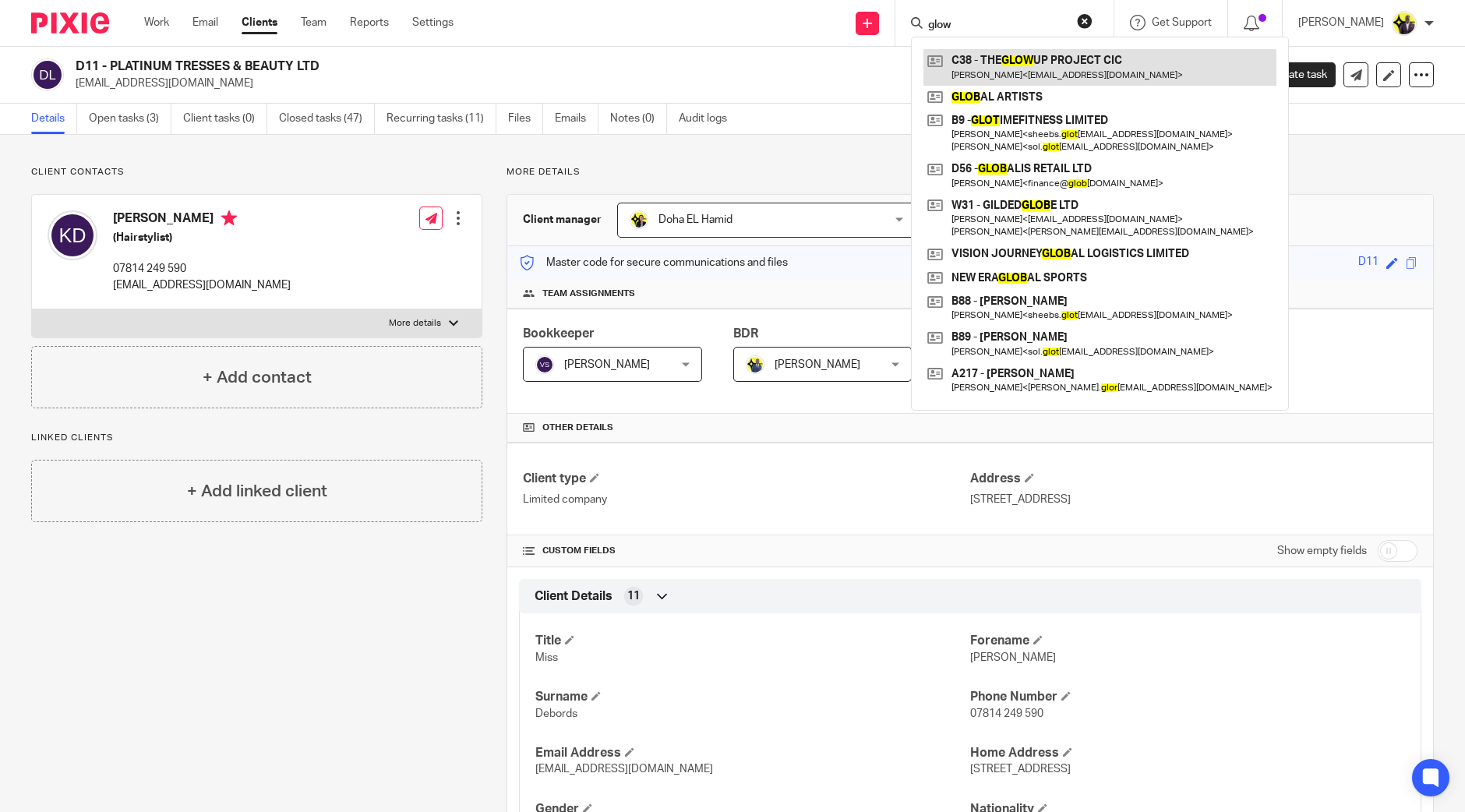
type input "glow"
click at [1048, 63] on link at bounding box center [1100, 66] width 353 height 36
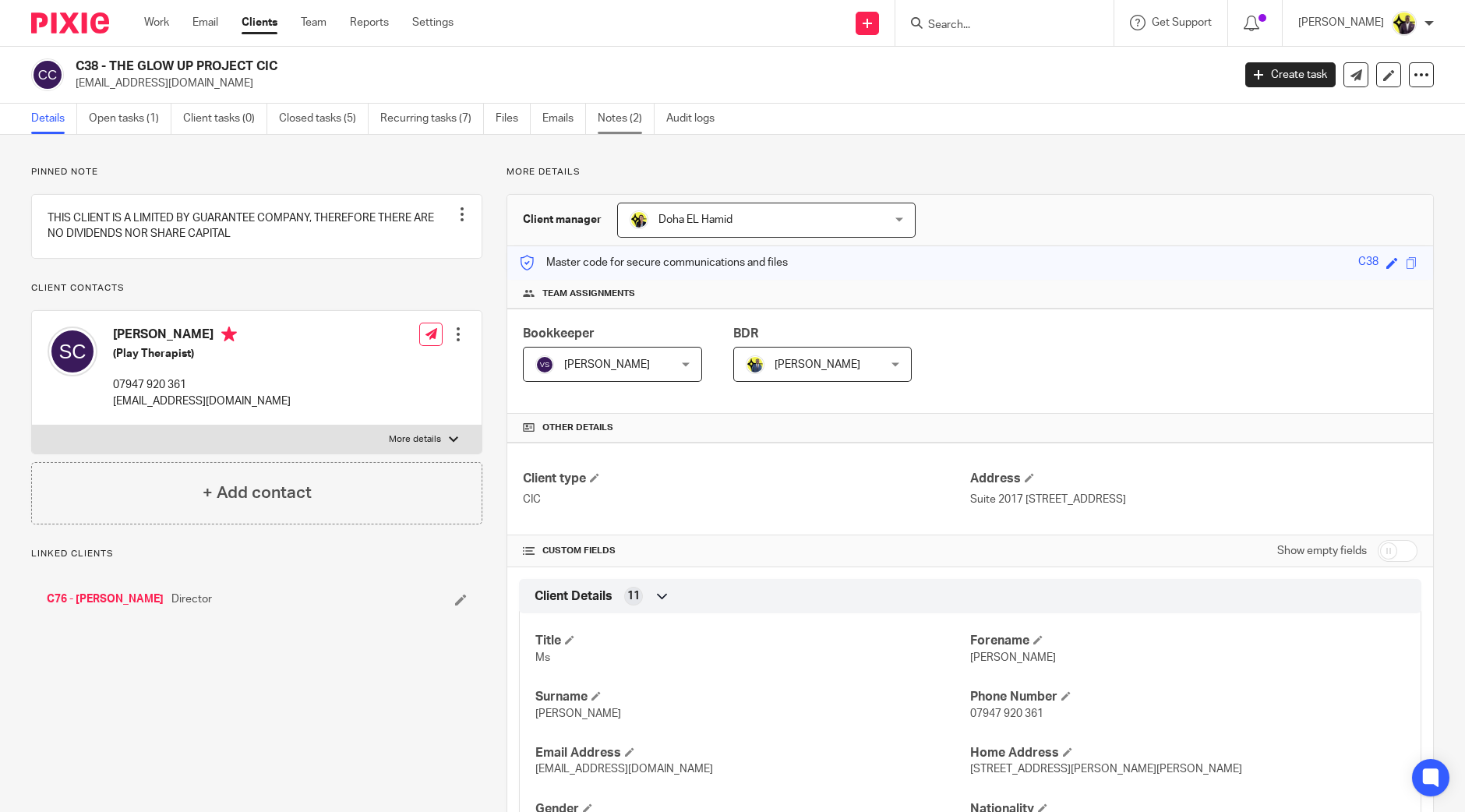
click at [628, 112] on link "Notes (2)" at bounding box center [626, 118] width 57 height 31
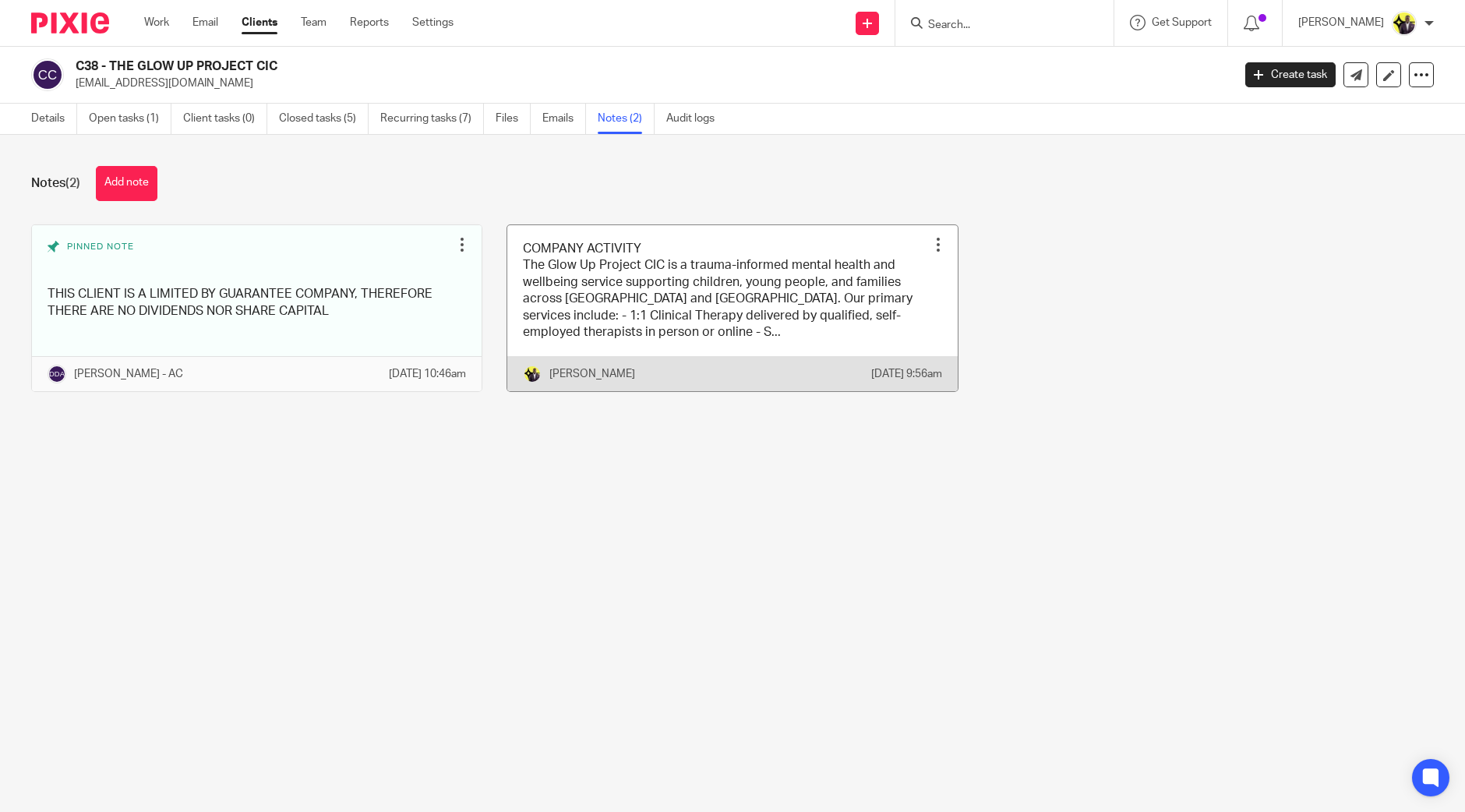
click at [616, 294] on link at bounding box center [732, 308] width 450 height 167
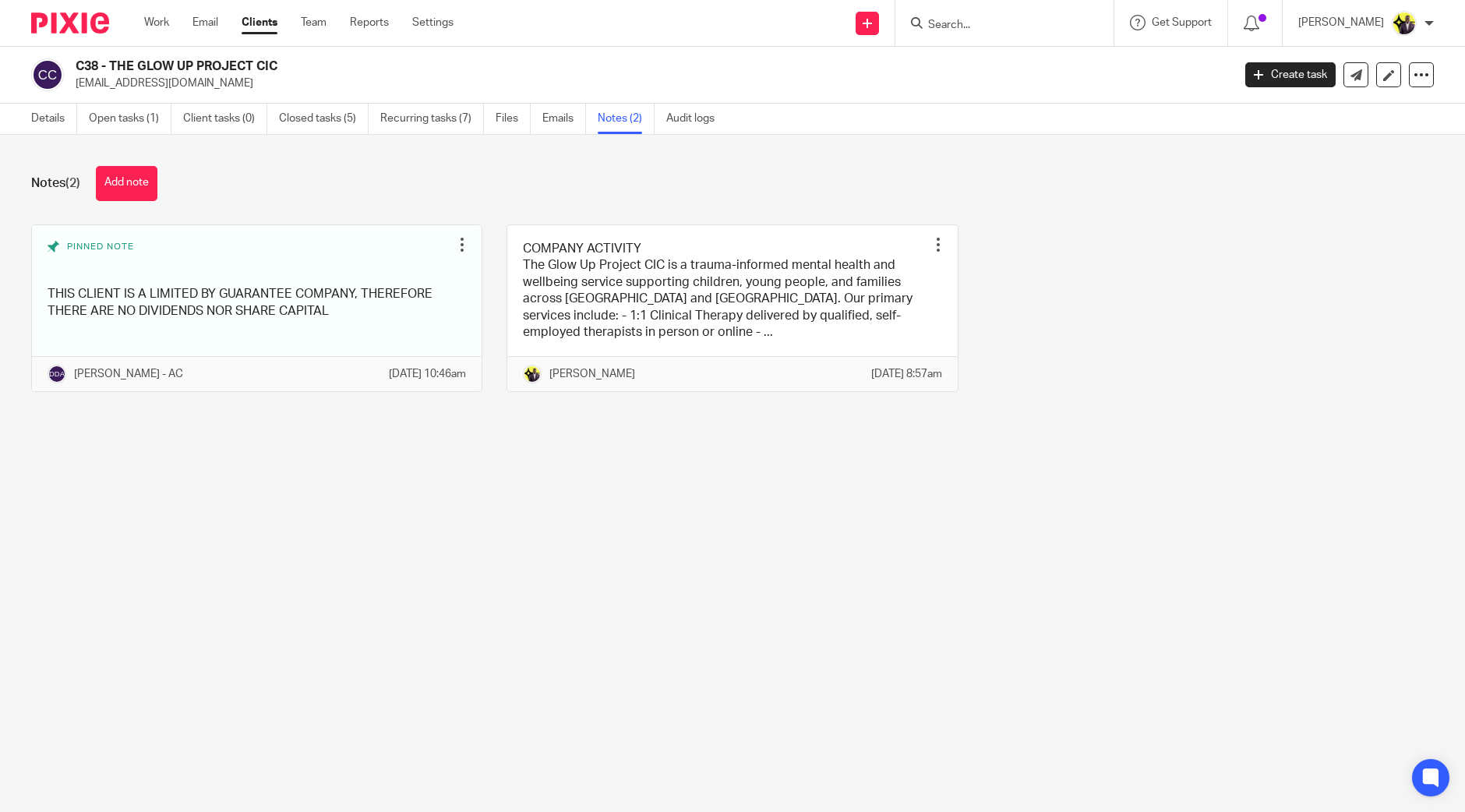
click at [980, 25] on input "Search" at bounding box center [996, 26] width 140 height 14
type input "propag"
click at [1078, 69] on link at bounding box center [1056, 66] width 264 height 36
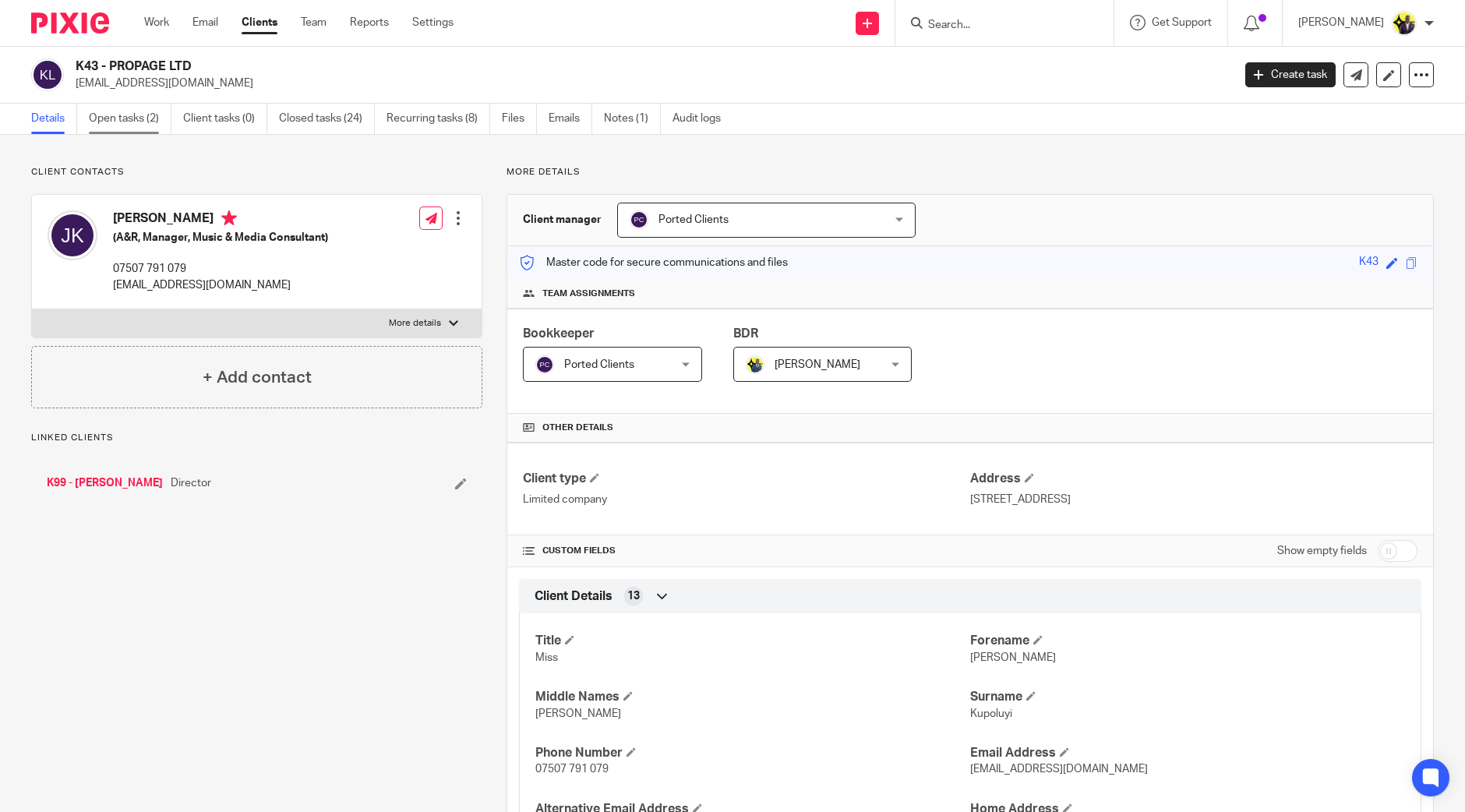
click at [127, 118] on link "Open tasks (2)" at bounding box center [130, 118] width 83 height 31
